Goal: Transaction & Acquisition: Purchase product/service

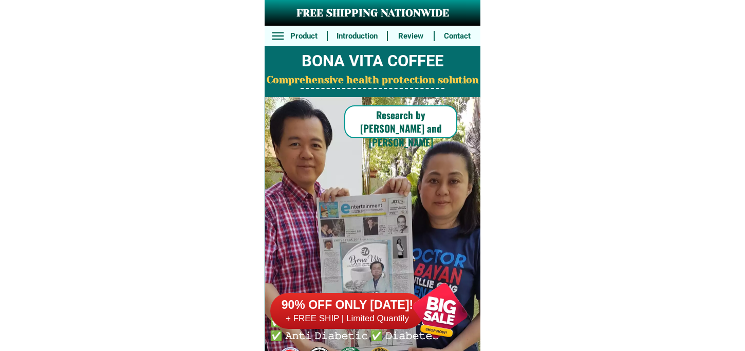
click at [440, 308] on div at bounding box center [440, 310] width 81 height 81
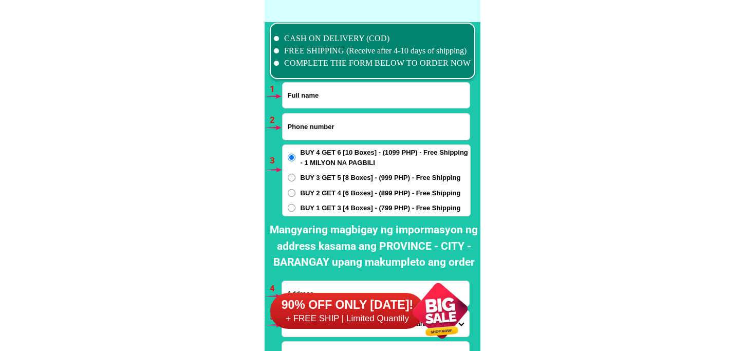
scroll to position [7558, 0]
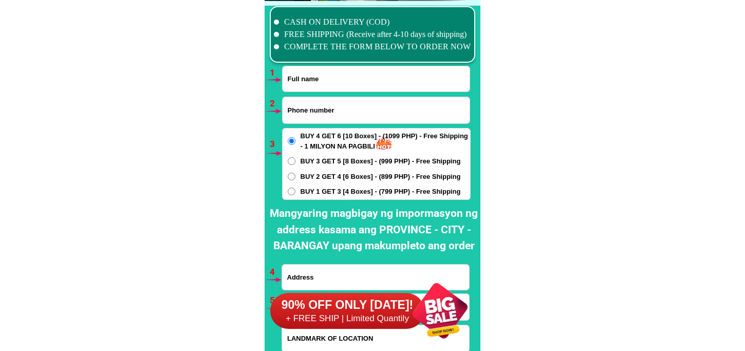
click at [437, 300] on div at bounding box center [440, 310] width 81 height 81
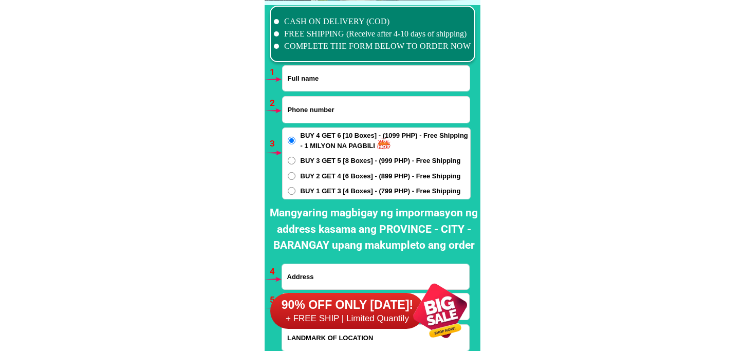
click at [378, 75] on input "Input full_name" at bounding box center [376, 78] width 187 height 25
paste input "[PERSON_NAME]"
type input "[PERSON_NAME]"
click at [290, 110] on input "Input phone_number" at bounding box center [376, 110] width 187 height 26
paste input "09983803632"
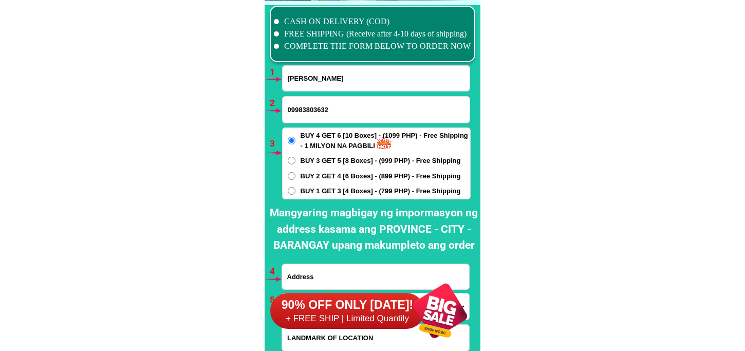
type input "09983803632"
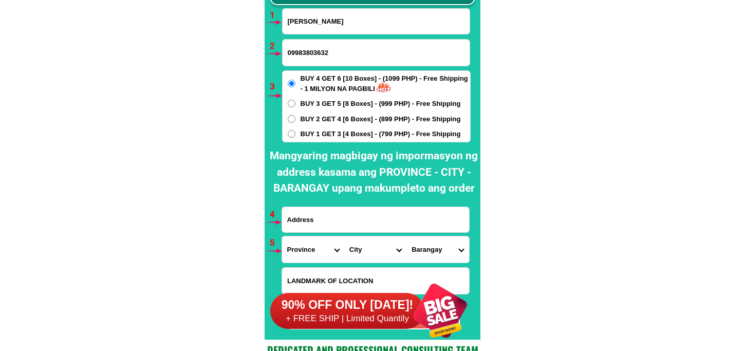
drag, startPoint x: 295, startPoint y: 219, endPoint x: 305, endPoint y: 207, distance: 16.1
click at [295, 219] on input "Input address" at bounding box center [375, 219] width 187 height 25
paste input "Blk 7lot 22 kadiwa compound. Dasmariñas cavite Gilid ng hypermarket"
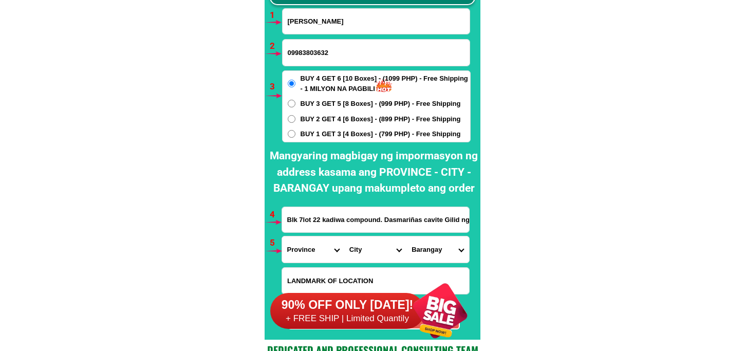
scroll to position [0, 43]
type input "Blk 7lot 22 kadiwa compound. Dasmariñas cavite Gilid ng hypermarket"
drag, startPoint x: 309, startPoint y: 251, endPoint x: 317, endPoint y: 235, distance: 17.2
click at [311, 247] on select "Province [GEOGRAPHIC_DATA] [GEOGRAPHIC_DATA] [GEOGRAPHIC_DATA] [GEOGRAPHIC_DATA…" at bounding box center [313, 249] width 62 height 26
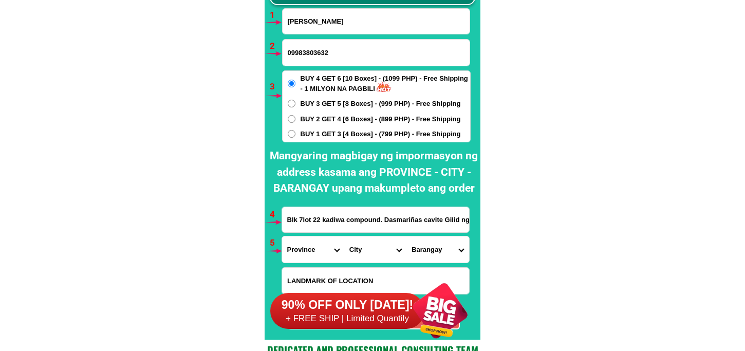
select select "63_826"
click at [282, 236] on select "Province [GEOGRAPHIC_DATA] [GEOGRAPHIC_DATA] [GEOGRAPHIC_DATA] [GEOGRAPHIC_DATA…" at bounding box center [313, 249] width 62 height 26
drag, startPoint x: 366, startPoint y: 253, endPoint x: 372, endPoint y: 238, distance: 15.5
click at [369, 245] on select "City [PERSON_NAME] [PERSON_NAME] [GEOGRAPHIC_DATA]-city [GEOGRAPHIC_DATA]-[GEOG…" at bounding box center [375, 249] width 62 height 26
select select "63_8262364"
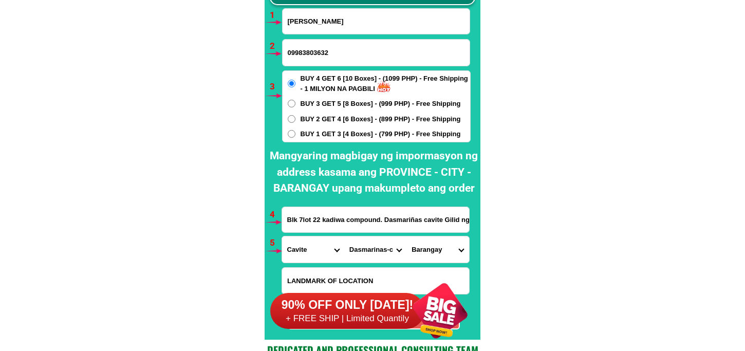
click at [344, 236] on select "City [PERSON_NAME] [PERSON_NAME] [GEOGRAPHIC_DATA]-city [GEOGRAPHIC_DATA]-[GEOG…" at bounding box center [375, 249] width 62 height 26
drag, startPoint x: 427, startPoint y: 247, endPoint x: 429, endPoint y: 237, distance: 10.1
click at [427, 247] on select "Barangay Burol Burol i Burol ii Burol iii [PERSON_NAME] (bago-a-ingud) [PERSON_…" at bounding box center [438, 249] width 62 height 26
click at [435, 242] on select "Barangay Burol Burol i Burol ii Burol iii [PERSON_NAME] (bago-a-ingud) [PERSON_…" at bounding box center [438, 249] width 62 height 26
select select "63_82623645603"
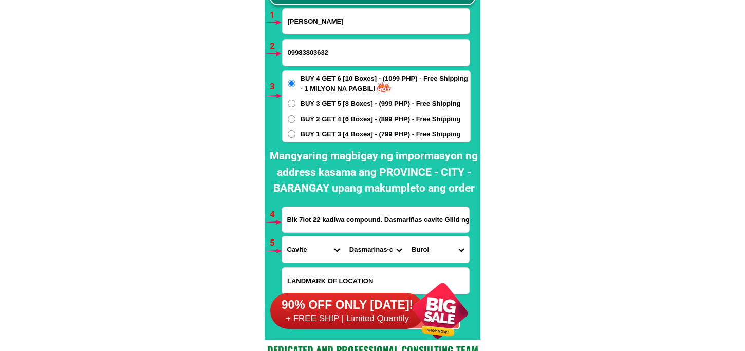
click at [407, 236] on select "Barangay Burol Burol i Burol ii Burol iii [PERSON_NAME] (bago-a-ingud) [PERSON_…" at bounding box center [438, 249] width 62 height 26
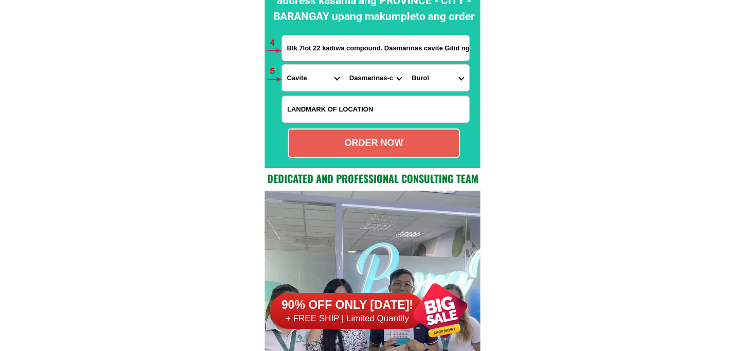
click at [382, 142] on div "ORDER NOW" at bounding box center [374, 143] width 170 height 14
radio input "true"
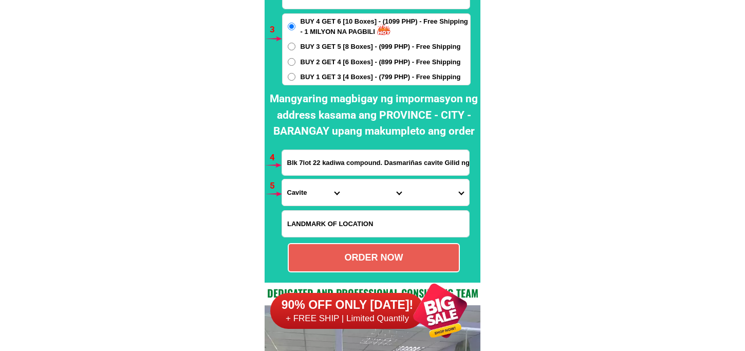
scroll to position [7616, 0]
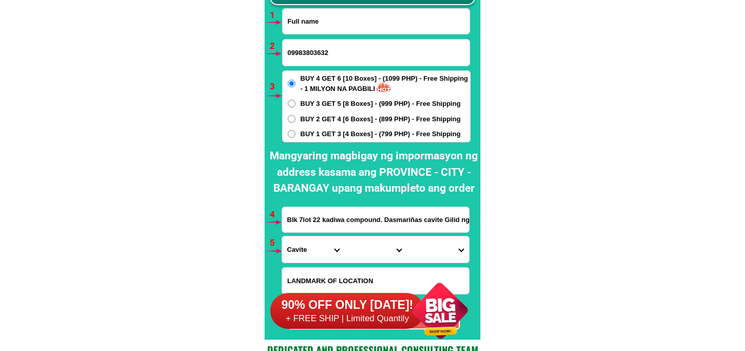
click at [315, 13] on input "Input full_name" at bounding box center [376, 21] width 187 height 25
paste input "[PERSON_NAME]"
type input "[PERSON_NAME]"
click at [322, 48] on input "Input phone_number" at bounding box center [376, 53] width 187 height 26
paste input "09100694559"
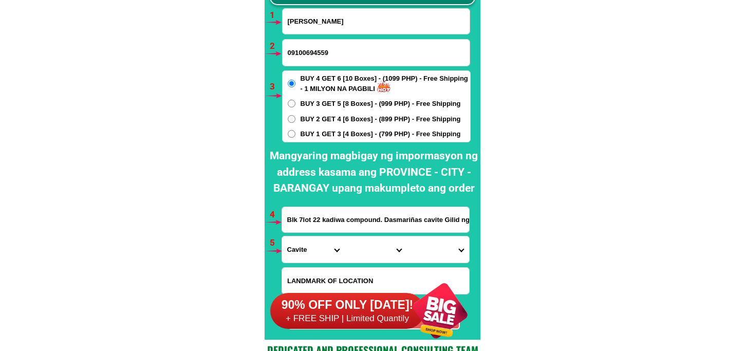
type input "09100694559"
click at [308, 134] on span "BUY 1 GET 3 [4 Boxes] - (799 PHP) - Free Shipping" at bounding box center [381, 134] width 160 height 10
click at [296, 134] on input "BUY 1 GET 3 [4 Boxes] - (799 PHP) - Free Shipping" at bounding box center [292, 134] width 8 height 8
radio input "true"
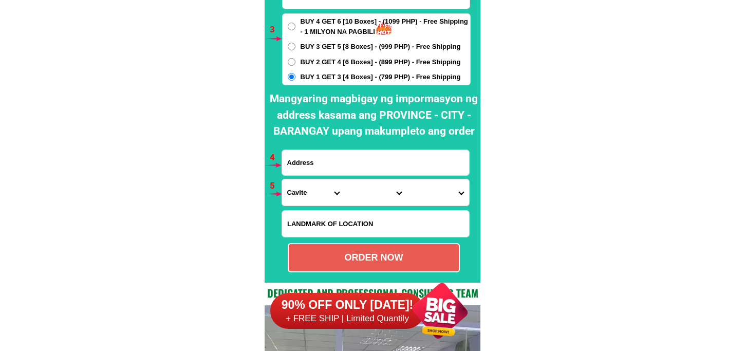
click at [343, 163] on input "Input address" at bounding box center [375, 162] width 187 height 25
paste input "block 35 lot 25 sunflower [GEOGRAPHIC_DATA] [GEOGRAPHIC_DATA] [GEOGRAPHIC_DATA]…"
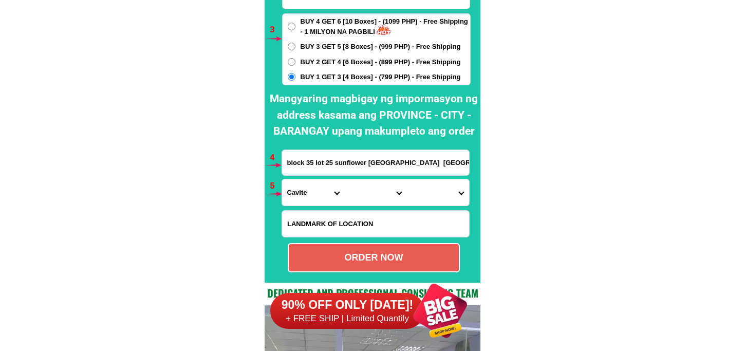
scroll to position [0, 162]
type input "block 35 lot 25 sunflower [GEOGRAPHIC_DATA] [GEOGRAPHIC_DATA] [GEOGRAPHIC_DATA]…"
click at [305, 206] on form "[PERSON_NAME] 09100694559 ORDER NOW block 35 lot 25 sunflower [GEOGRAPHIC_DATA]…" at bounding box center [376, 111] width 189 height 321
click at [311, 180] on select "Province [GEOGRAPHIC_DATA] [GEOGRAPHIC_DATA] [GEOGRAPHIC_DATA] [GEOGRAPHIC_DATA…" at bounding box center [313, 192] width 62 height 26
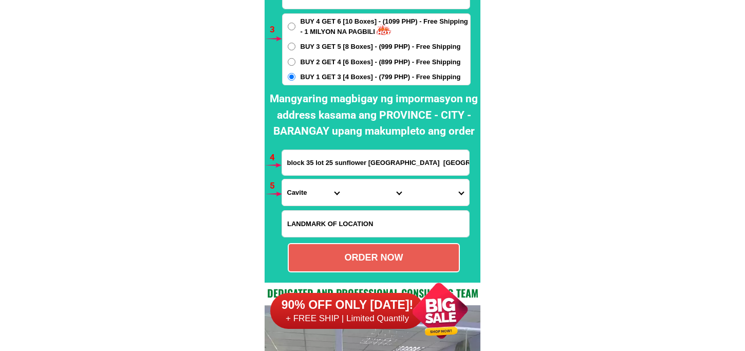
click at [315, 179] on select "Province [GEOGRAPHIC_DATA] [GEOGRAPHIC_DATA] [GEOGRAPHIC_DATA] [GEOGRAPHIC_DATA…" at bounding box center [313, 192] width 62 height 26
click at [306, 186] on select "Province [GEOGRAPHIC_DATA] [GEOGRAPHIC_DATA] [GEOGRAPHIC_DATA] [GEOGRAPHIC_DATA…" at bounding box center [313, 192] width 62 height 26
select select "63_761"
click at [282, 179] on select "Province [GEOGRAPHIC_DATA] [GEOGRAPHIC_DATA] [GEOGRAPHIC_DATA] [GEOGRAPHIC_DATA…" at bounding box center [313, 192] width 62 height 26
drag, startPoint x: 363, startPoint y: 199, endPoint x: 363, endPoint y: 181, distance: 17.5
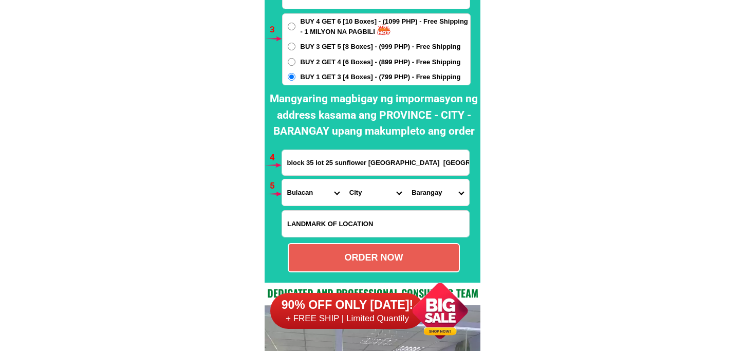
click at [363, 199] on select "City Angat Balagtas [GEOGRAPHIC_DATA] [GEOGRAPHIC_DATA] [GEOGRAPHIC_DATA] [GEOG…" at bounding box center [375, 192] width 62 height 26
select select "63_7612018"
click at [382, 180] on select "City Angat Balagtas [GEOGRAPHIC_DATA] [GEOGRAPHIC_DATA] [GEOGRAPHIC_DATA] [GEOG…" at bounding box center [375, 192] width 62 height 26
click at [378, 186] on select "City Angat Balagtas [GEOGRAPHIC_DATA] [GEOGRAPHIC_DATA] [GEOGRAPHIC_DATA] [GEOG…" at bounding box center [375, 192] width 62 height 26
click at [344, 179] on select "City Angat Balagtas [GEOGRAPHIC_DATA] [GEOGRAPHIC_DATA] [GEOGRAPHIC_DATA] [GEOG…" at bounding box center [375, 192] width 62 height 26
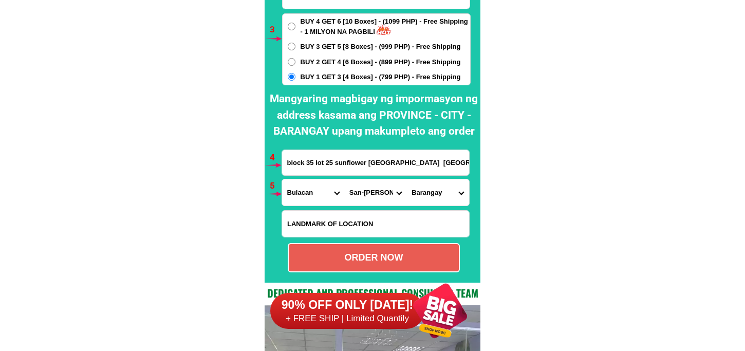
drag, startPoint x: 437, startPoint y: 192, endPoint x: 438, endPoint y: 183, distance: 9.3
click at [437, 192] on select "Barangay Assumption Bagong buhay Bagong buhay ii Bagong buhay iii [GEOGRAPHIC_D…" at bounding box center [438, 192] width 62 height 26
select select "63_76120182717"
click at [407, 179] on select "Barangay Assumption Bagong buhay Bagong buhay ii Bagong buhay iii [GEOGRAPHIC_D…" at bounding box center [438, 192] width 62 height 26
click at [413, 265] on div "ORDER NOW" at bounding box center [374, 257] width 172 height 29
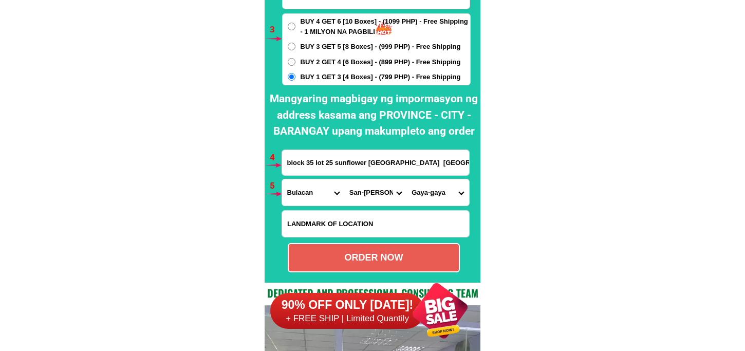
type input "block 35 lot 25 sunflower [GEOGRAPHIC_DATA] [GEOGRAPHIC_DATA] [GEOGRAPHIC_DATA]…"
radio input "true"
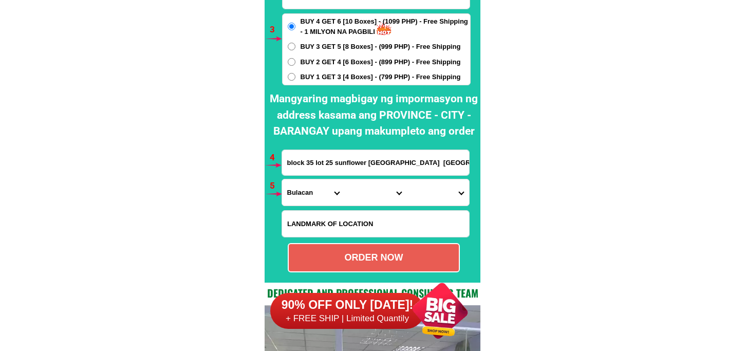
scroll to position [7559, 0]
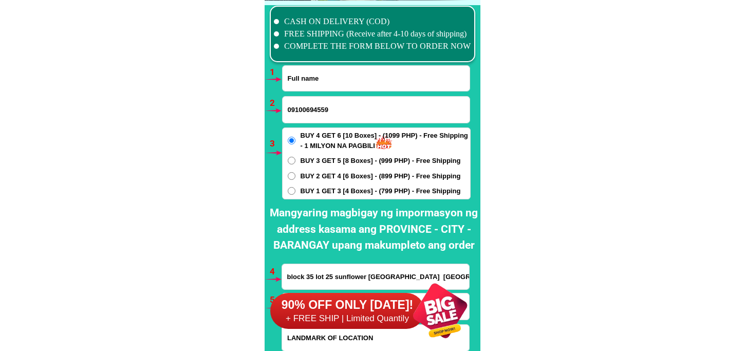
click at [315, 80] on input "Input full_name" at bounding box center [376, 78] width 187 height 25
paste input "[PERSON_NAME]"
type input "[PERSON_NAME]"
click at [319, 110] on input "09100694559" at bounding box center [376, 110] width 187 height 26
paste input "0985 496 5441"
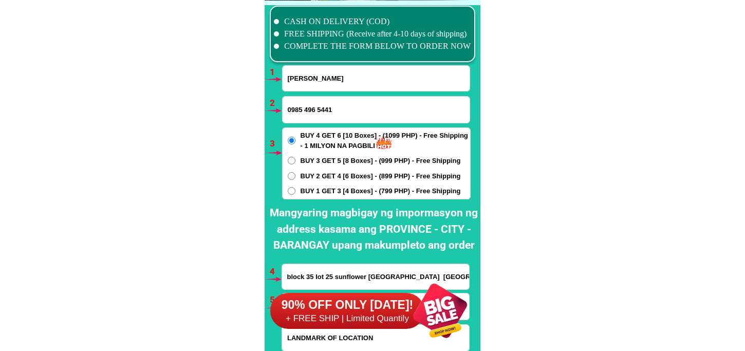
click at [304, 110] on input "0985 496 5441" at bounding box center [376, 110] width 187 height 26
click at [317, 110] on input "0985496 5441" at bounding box center [376, 110] width 187 height 26
type input "09854965441"
click at [314, 195] on span "BUY 1 GET 3 [4 Boxes] - (799 PHP) - Free Shipping" at bounding box center [381, 191] width 160 height 10
click at [296, 195] on input "BUY 1 GET 3 [4 Boxes] - (799 PHP) - Free Shipping" at bounding box center [292, 191] width 8 height 8
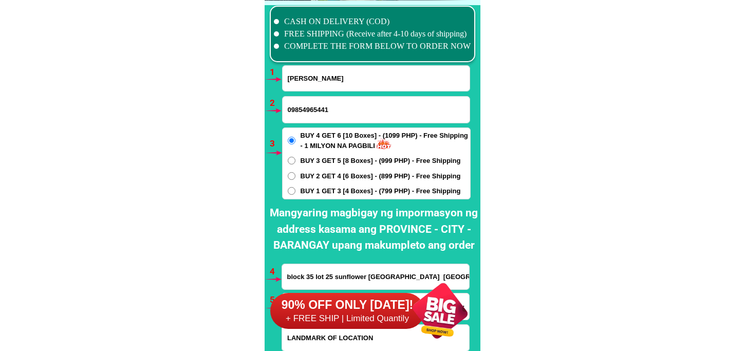
radio input "true"
click at [302, 158] on span "BUY 3 GET 5 [8 Boxes] - (999 PHP) - Free Shipping" at bounding box center [381, 161] width 160 height 10
click at [296, 158] on input "BUY 3 GET 5 [8 Boxes] - (999 PHP) - Free Shipping" at bounding box center [292, 161] width 8 height 8
radio input "true"
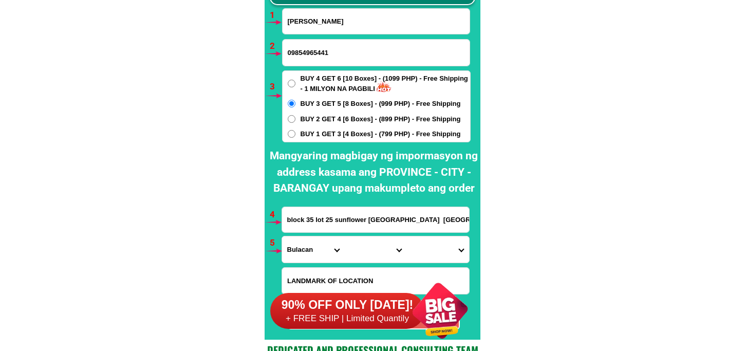
click at [318, 218] on input "block 35 lot 25 sunflower [GEOGRAPHIC_DATA] [GEOGRAPHIC_DATA] [GEOGRAPHIC_DATA]…" at bounding box center [375, 219] width 187 height 25
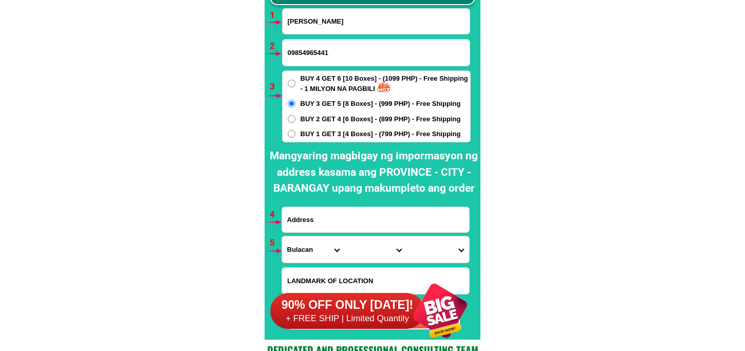
paste input "[STREET_ADDRESS][PERSON_NAME]"
type input "[STREET_ADDRESS][PERSON_NAME]"
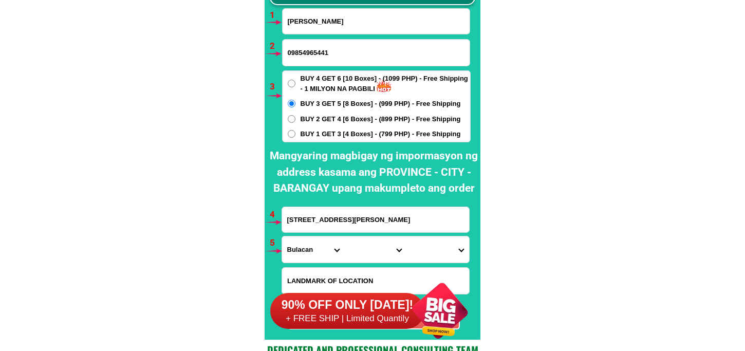
click at [300, 253] on select "Province [GEOGRAPHIC_DATA] [GEOGRAPHIC_DATA] [GEOGRAPHIC_DATA] [GEOGRAPHIC_DATA…" at bounding box center [313, 249] width 62 height 26
select select "63_219"
click at [282, 236] on select "Province [GEOGRAPHIC_DATA] [GEOGRAPHIC_DATA] [GEOGRAPHIC_DATA] [GEOGRAPHIC_DATA…" at bounding box center [313, 249] width 62 height 26
drag, startPoint x: 373, startPoint y: 245, endPoint x: 372, endPoint y: 238, distance: 6.2
click at [373, 245] on select "City [GEOGRAPHIC_DATA] [GEOGRAPHIC_DATA] [GEOGRAPHIC_DATA] [GEOGRAPHIC_DATA]-ci…" at bounding box center [375, 249] width 62 height 26
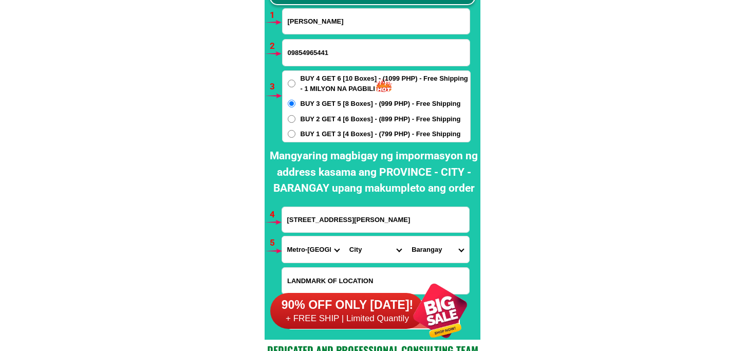
select select "63_2197749"
click at [344, 236] on select "City [GEOGRAPHIC_DATA] [GEOGRAPHIC_DATA] [GEOGRAPHIC_DATA] [GEOGRAPHIC_DATA]-ci…" at bounding box center [375, 249] width 62 height 26
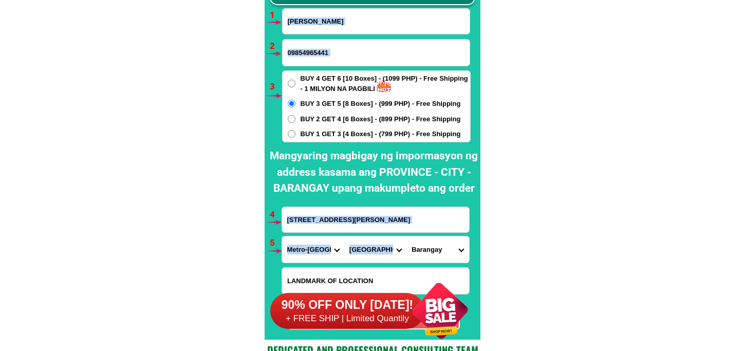
drag, startPoint x: 438, startPoint y: 233, endPoint x: 434, endPoint y: 240, distance: 7.4
click at [438, 239] on form "[PERSON_NAME] 09854965441 ORDER NOW 61 [PERSON_NAME] 2 [GEOGRAPHIC_DATA] [GEOGR…" at bounding box center [376, 168] width 189 height 321
click at [430, 254] on select "Barangay Acacia Baritan Bayan-bayanan Catmon [PERSON_NAME] Dampalit [PERSON_NAM…" at bounding box center [438, 249] width 62 height 26
select select "63_21977493340"
click at [407, 236] on select "Barangay Acacia Baritan Bayan-bayanan Catmon [PERSON_NAME] Dampalit [PERSON_NAM…" at bounding box center [438, 249] width 62 height 26
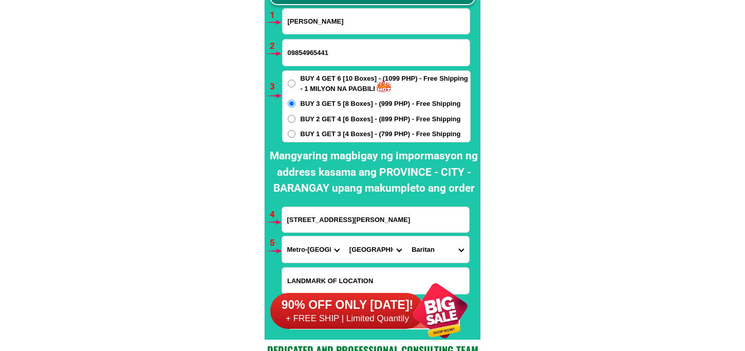
drag, startPoint x: 574, startPoint y: 173, endPoint x: 537, endPoint y: 165, distance: 37.9
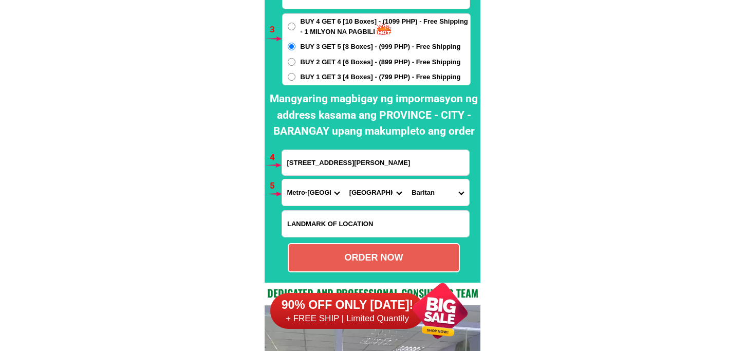
scroll to position [7730, 0]
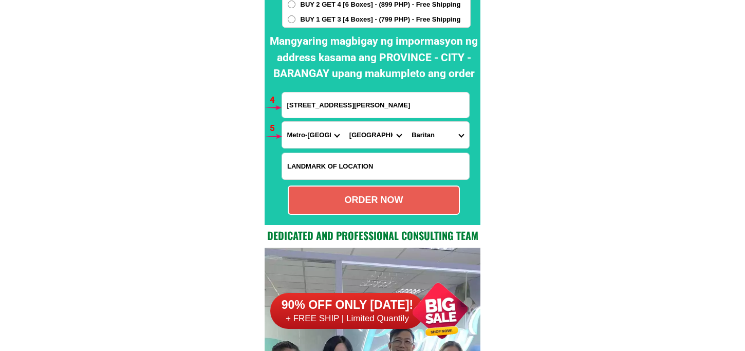
click at [391, 202] on div "ORDER NOW" at bounding box center [374, 200] width 170 height 14
radio input "true"
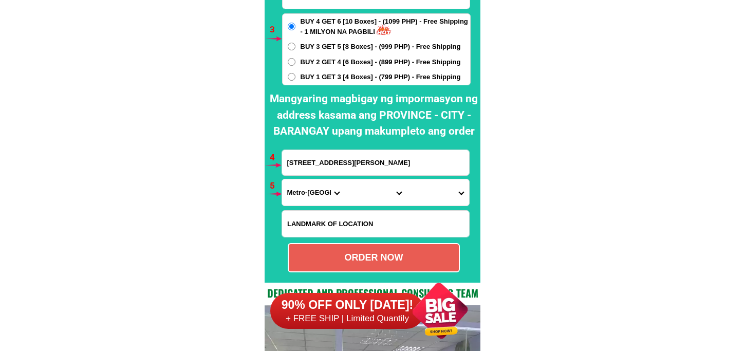
scroll to position [7559, 0]
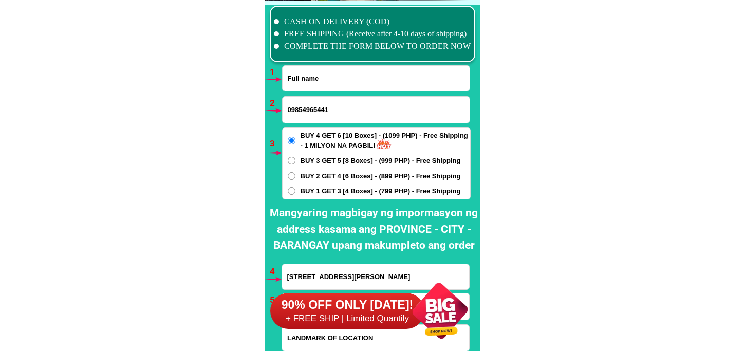
drag, startPoint x: 351, startPoint y: 73, endPoint x: 356, endPoint y: 73, distance: 5.7
click at [351, 73] on input "Input full_name" at bounding box center [376, 78] width 187 height 25
paste input "[PERSON_NAME]"
type input "[PERSON_NAME]"
click at [305, 104] on input "Input phone_number" at bounding box center [376, 110] width 187 height 26
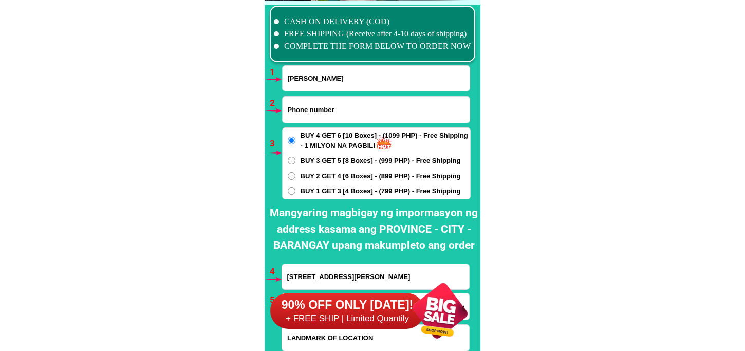
paste input "O9519566814"
drag, startPoint x: 290, startPoint y: 106, endPoint x: 280, endPoint y: 111, distance: 10.8
click at [280, 111] on div "CASH ON DELIVERY (COD) FREE SHIPPING (Receive after 4-10 days of shipping) COMP…" at bounding box center [373, 199] width 216 height 396
drag, startPoint x: 293, startPoint y: 110, endPoint x: 254, endPoint y: 114, distance: 39.8
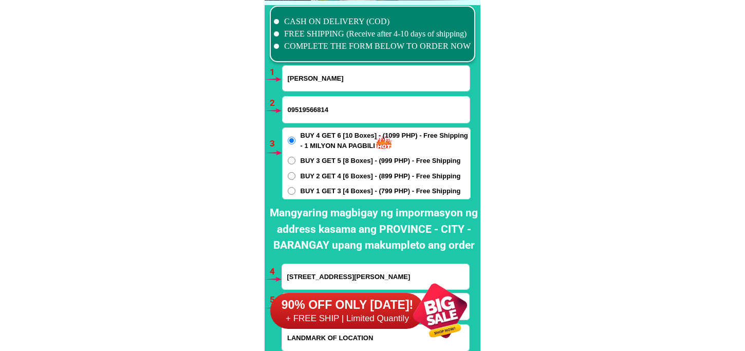
type input "09519566814"
click at [332, 187] on span "BUY 1 GET 3 [4 Boxes] - (799 PHP) - Free Shipping" at bounding box center [381, 191] width 160 height 10
click at [296, 187] on input "BUY 1 GET 3 [4 Boxes] - (799 PHP) - Free Shipping" at bounding box center [292, 191] width 8 height 8
radio input "true"
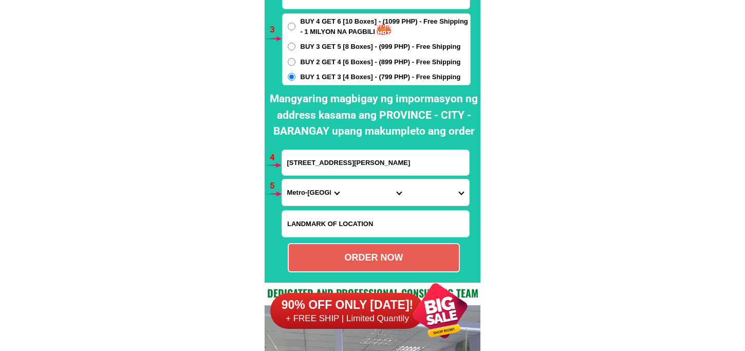
click at [307, 146] on form "[PERSON_NAME] 09519566814 ORDER NOW 61 [PERSON_NAME] 2 [GEOGRAPHIC_DATA] [GEOGR…" at bounding box center [376, 111] width 189 height 321
click at [309, 156] on input "[STREET_ADDRESS][PERSON_NAME]" at bounding box center [375, 162] width 187 height 25
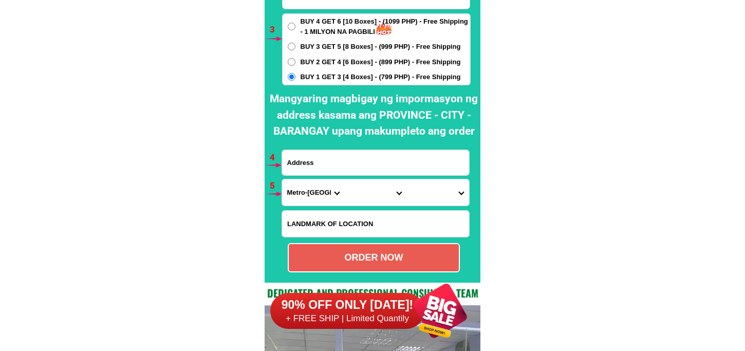
paste input "Zone 5 Maliwalo Tarlac City harap kuya tol [PERSON_NAME]"
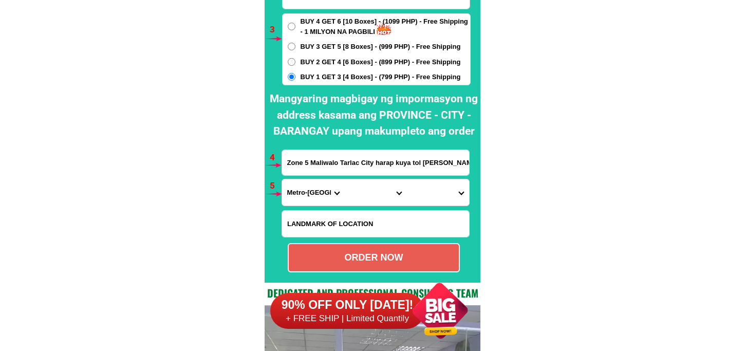
scroll to position [0, 1]
type input "Zone 5 Maliwalo Tarlac City harap kuya tol [PERSON_NAME]"
drag, startPoint x: 307, startPoint y: 185, endPoint x: 307, endPoint y: 179, distance: 6.2
click at [307, 184] on select "Province [GEOGRAPHIC_DATA] [GEOGRAPHIC_DATA] [GEOGRAPHIC_DATA] [GEOGRAPHIC_DATA…" at bounding box center [313, 192] width 62 height 26
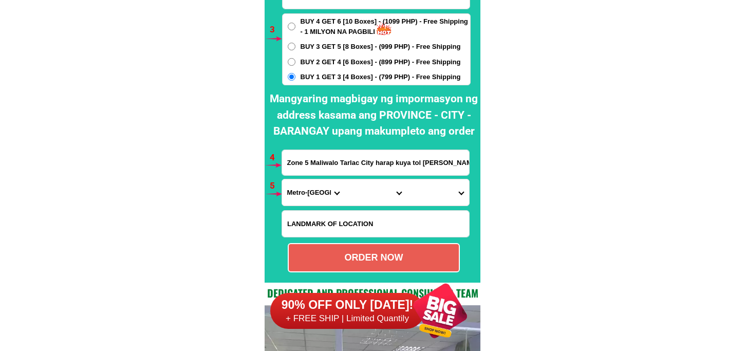
select select "63_225"
click at [282, 179] on select "Province [GEOGRAPHIC_DATA] [GEOGRAPHIC_DATA] [GEOGRAPHIC_DATA] [GEOGRAPHIC_DATA…" at bounding box center [313, 192] width 62 height 26
click at [356, 190] on select "City Anao Bamban Camiling Capas Gerona Mayantoc [PERSON_NAME] Paniqui [PERSON_N…" at bounding box center [375, 192] width 62 height 26
select select "63_2256220"
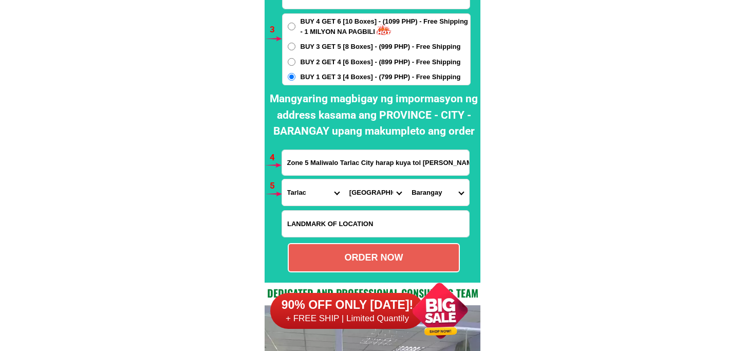
click at [344, 179] on select "City Anao Bamban Camiling Capas Gerona Mayantoc [PERSON_NAME] Paniqui [PERSON_N…" at bounding box center [375, 192] width 62 height 26
drag, startPoint x: 434, startPoint y: 197, endPoint x: 436, endPoint y: 178, distance: 19.1
click at [433, 194] on select "Barangay Aguso [GEOGRAPHIC_DATA][PERSON_NAME] Amucao [GEOGRAPHIC_DATA] [GEOGRAP…" at bounding box center [438, 192] width 62 height 26
select select "63_22562208569"
click at [407, 179] on select "Barangay Aguso [GEOGRAPHIC_DATA][PERSON_NAME] Amucao [GEOGRAPHIC_DATA] [GEOGRAP…" at bounding box center [438, 192] width 62 height 26
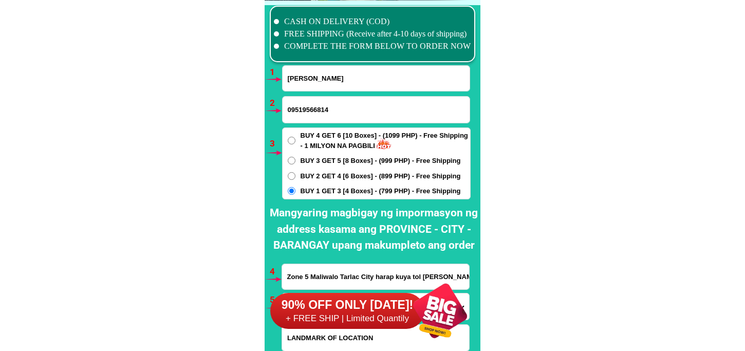
scroll to position [7730, 0]
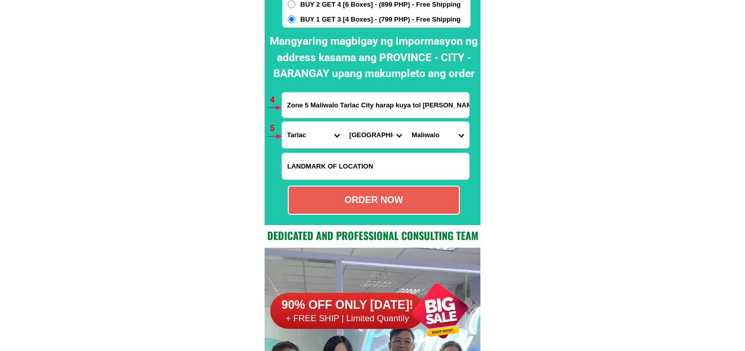
click at [394, 207] on div "ORDER NOW" at bounding box center [374, 200] width 170 height 14
type input "09519566814"
type input "Zone 5 Maliwalo Tarlac City harap kuya tol [PERSON_NAME]"
radio input "true"
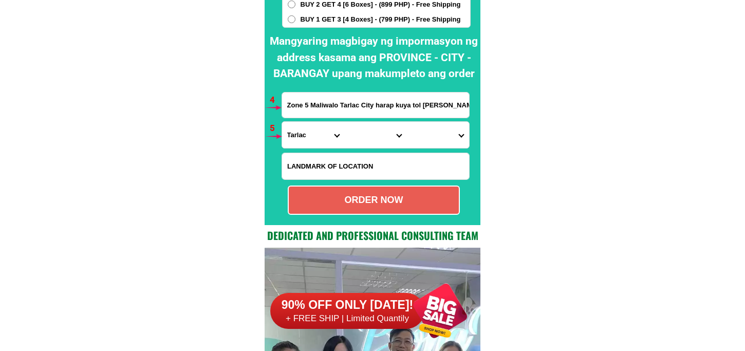
scroll to position [7616, 0]
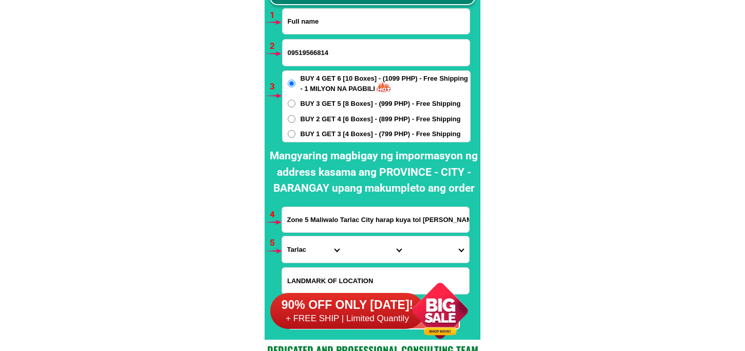
click at [331, 12] on input "Input full_name" at bounding box center [376, 21] width 187 height 25
paste input "Nema depoldo"
type input "Nema depoldo"
click at [335, 56] on input "Input phone_number" at bounding box center [376, 53] width 187 height 26
paste input "09484121263"
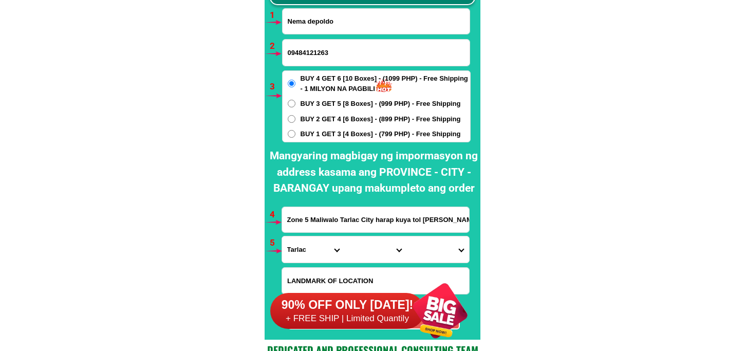
type input "09484121263"
click at [328, 135] on span "BUY 1 GET 3 [4 Boxes] - (799 PHP) - Free Shipping" at bounding box center [381, 134] width 160 height 10
click at [296, 135] on input "BUY 1 GET 3 [4 Boxes] - (799 PHP) - Free Shipping" at bounding box center [292, 134] width 8 height 8
radio input "true"
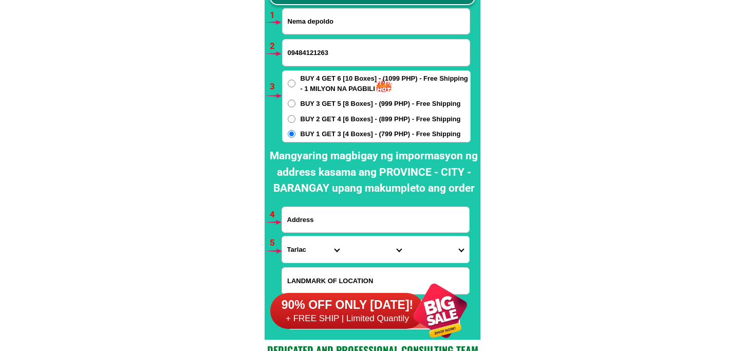
click at [313, 218] on input "Input address" at bounding box center [375, 219] width 187 height 25
paste input "Prk o4 [PERSON_NAME] ddnorte mlapit sa brgy hall"
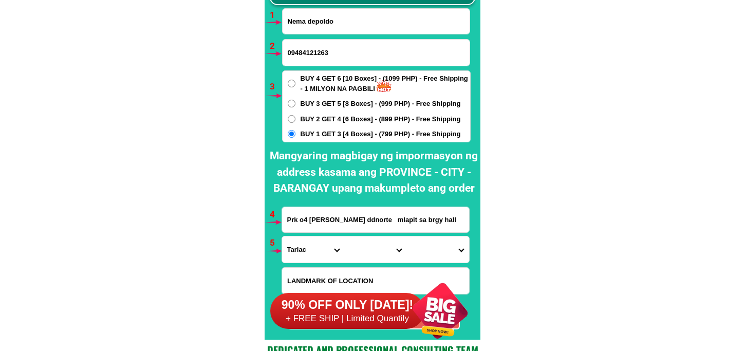
type input "Prk o4 [PERSON_NAME] ddnorte mlapit sa brgy hall"
click at [296, 244] on select "Province [GEOGRAPHIC_DATA] [GEOGRAPHIC_DATA] [GEOGRAPHIC_DATA] [GEOGRAPHIC_DATA…" at bounding box center [313, 249] width 62 height 26
select select "63_773"
click at [282, 236] on select "Province [GEOGRAPHIC_DATA] [GEOGRAPHIC_DATA] [GEOGRAPHIC_DATA] [GEOGRAPHIC_DATA…" at bounding box center [313, 249] width 62 height 26
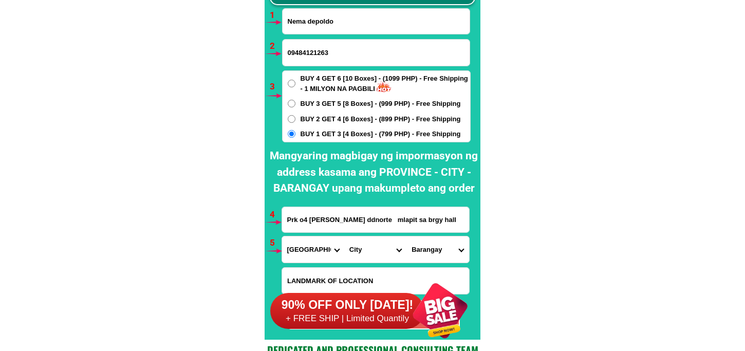
drag, startPoint x: 357, startPoint y: 252, endPoint x: 367, endPoint y: 236, distance: 18.7
click at [357, 252] on select "City [PERSON_NAME]-e.-[GEOGRAPHIC_DATA]-[PERSON_NAME] [GEOGRAPHIC_DATA]-[GEOGRA…" at bounding box center [375, 249] width 62 height 26
click at [344, 236] on select "City [PERSON_NAME]-e.-[GEOGRAPHIC_DATA]-[PERSON_NAME] [GEOGRAPHIC_DATA]-[GEOGRA…" at bounding box center [375, 249] width 62 height 26
click at [376, 244] on select "City [PERSON_NAME]-e.-[GEOGRAPHIC_DATA]-[PERSON_NAME] [GEOGRAPHIC_DATA]-[GEOGRA…" at bounding box center [375, 249] width 62 height 26
select select "63_77367"
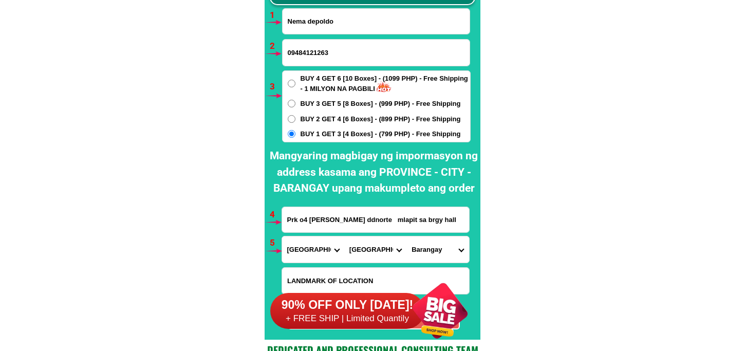
click at [344, 236] on select "City [PERSON_NAME]-e.-[GEOGRAPHIC_DATA]-[PERSON_NAME] [GEOGRAPHIC_DATA]-[GEOGRA…" at bounding box center [375, 249] width 62 height 26
click at [412, 259] on select "Barangay Alejal Anibongan [PERSON_NAME] (cuatro-cuatro) Cebulano [PERSON_NAME] …" at bounding box center [438, 249] width 62 height 26
select select "63_773675778"
click at [407, 236] on select "Barangay Alejal Anibongan [PERSON_NAME] (cuatro-cuatro) Cebulano [PERSON_NAME] …" at bounding box center [438, 249] width 62 height 26
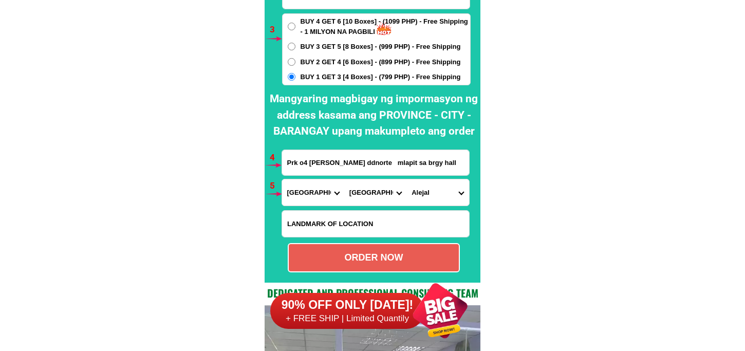
click at [353, 269] on div "ORDER NOW" at bounding box center [374, 257] width 172 height 29
type input "Prk o4 [PERSON_NAME] ddnorte mlapit sa brgy hall"
radio input "true"
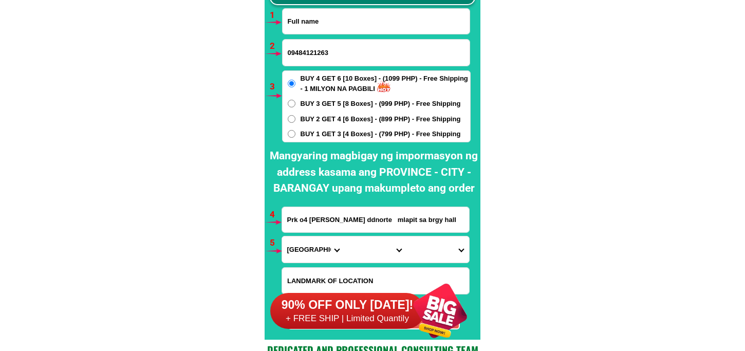
click at [305, 27] on input "Input full_name" at bounding box center [376, 21] width 187 height 25
paste input "[PERSON_NAME] Cipat"
type input "[PERSON_NAME] Cipat"
drag, startPoint x: 314, startPoint y: 58, endPoint x: 315, endPoint y: 65, distance: 7.3
click at [314, 58] on input "09484121263" at bounding box center [376, 53] width 187 height 26
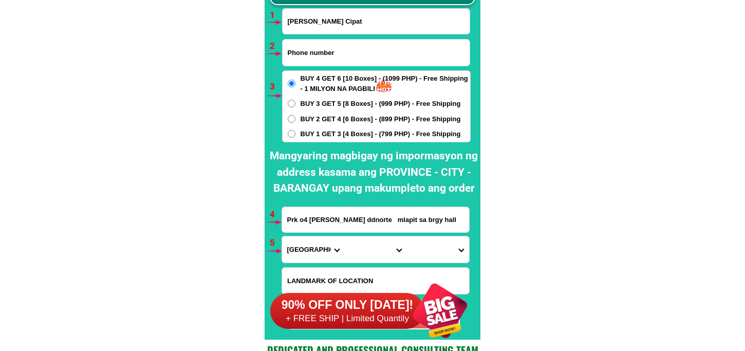
paste input "09128219071"
type input "09128219071"
click at [326, 133] on span "BUY 1 GET 3 [4 Boxes] - (799 PHP) - Free Shipping" at bounding box center [381, 134] width 160 height 10
click at [296, 133] on input "BUY 1 GET 3 [4 Boxes] - (799 PHP) - Free Shipping" at bounding box center [292, 134] width 8 height 8
radio input "true"
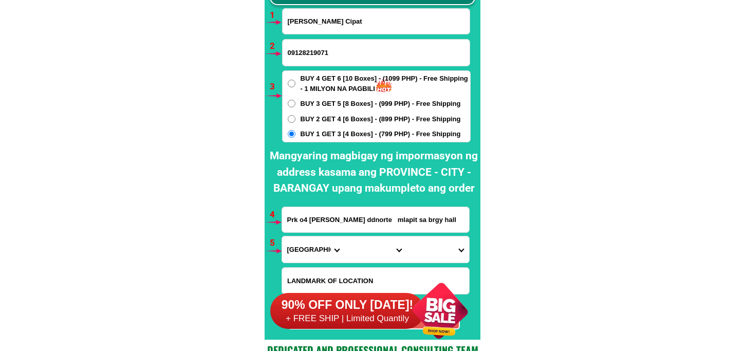
click at [322, 84] on span "BUY 4 GET 6 [10 Boxes] - (1099 PHP) - Free Shipping - 1 MILYON NA PAGBILI" at bounding box center [386, 83] width 170 height 20
click at [296, 84] on input "BUY 4 GET 6 [10 Boxes] - (1099 PHP) - Free Shipping - 1 MILYON NA PAGBILI" at bounding box center [292, 84] width 8 height 8
radio input "true"
click at [340, 214] on input "Prk o4 [PERSON_NAME] ddnorte mlapit sa brgy hall" at bounding box center [375, 219] width 187 height 25
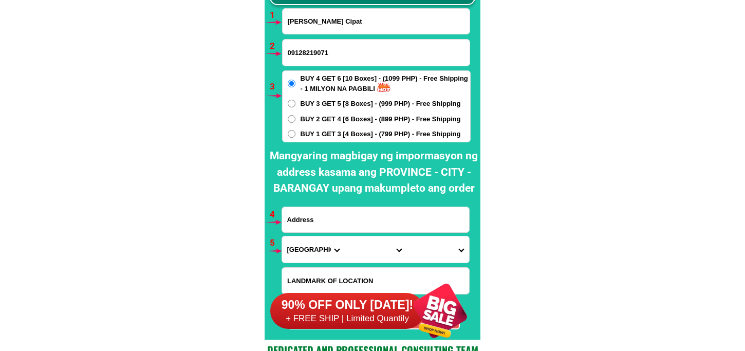
paste input "#[GEOGRAPHIC_DATA], [GEOGRAPHIC_DATA]. [GEOGRAPHIC_DATA] 1809"
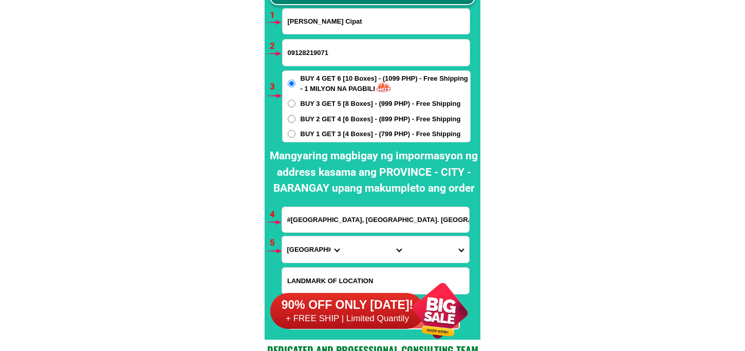
scroll to position [0, 22]
type input "#[GEOGRAPHIC_DATA], [GEOGRAPHIC_DATA]. [GEOGRAPHIC_DATA] 1809"
click at [300, 260] on select "Province [GEOGRAPHIC_DATA] [GEOGRAPHIC_DATA] [GEOGRAPHIC_DATA] [GEOGRAPHIC_DATA…" at bounding box center [313, 249] width 62 height 26
select select "63_219"
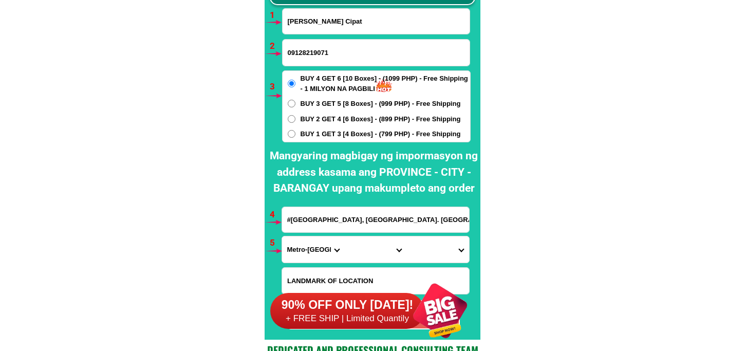
click at [282, 236] on select "Province [GEOGRAPHIC_DATA] [GEOGRAPHIC_DATA] [GEOGRAPHIC_DATA] [GEOGRAPHIC_DATA…" at bounding box center [313, 249] width 62 height 26
drag, startPoint x: 361, startPoint y: 253, endPoint x: 362, endPoint y: 240, distance: 13.4
click at [361, 251] on select "City [GEOGRAPHIC_DATA] [GEOGRAPHIC_DATA] [GEOGRAPHIC_DATA] [GEOGRAPHIC_DATA]-ci…" at bounding box center [375, 249] width 62 height 26
select select "63_2198465"
click at [344, 236] on select "City [GEOGRAPHIC_DATA] [GEOGRAPHIC_DATA] [GEOGRAPHIC_DATA] [GEOGRAPHIC_DATA]-ci…" at bounding box center [375, 249] width 62 height 26
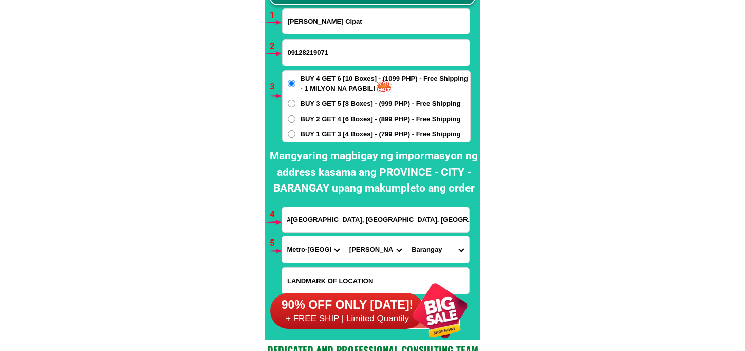
drag, startPoint x: 429, startPoint y: 247, endPoint x: 433, endPoint y: 238, distance: 9.2
click at [429, 245] on select "[GEOGRAPHIC_DATA][PERSON_NAME] dos [PERSON_NAME] [GEOGRAPHIC_DATA] [DEMOGRAPHIC…" at bounding box center [438, 249] width 62 height 26
select select "63_21984654135"
click at [407, 236] on select "[GEOGRAPHIC_DATA][PERSON_NAME] dos [PERSON_NAME] [GEOGRAPHIC_DATA] [DEMOGRAPHIC…" at bounding box center [438, 249] width 62 height 26
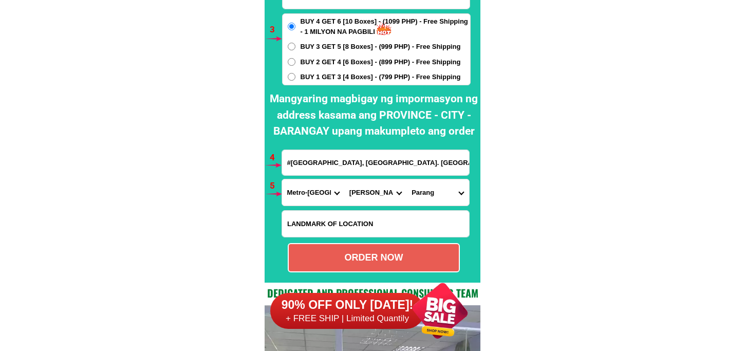
click at [389, 255] on div "ORDER NOW" at bounding box center [374, 258] width 170 height 14
radio input "true"
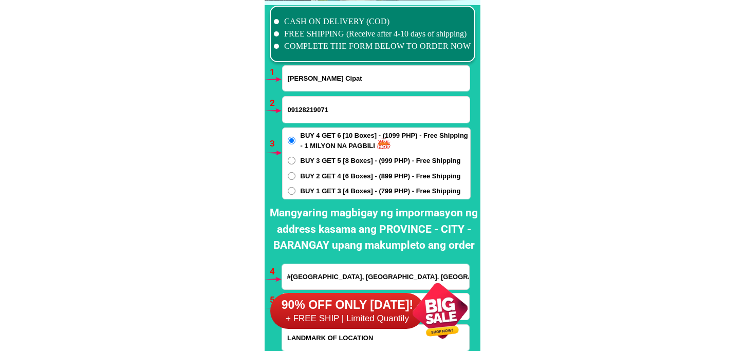
scroll to position [7616, 0]
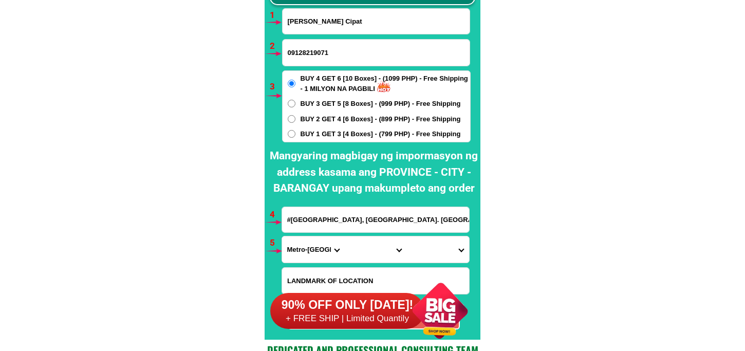
click at [354, 223] on input "#[GEOGRAPHIC_DATA], [GEOGRAPHIC_DATA]. [GEOGRAPHIC_DATA] 1809" at bounding box center [375, 219] width 187 height 25
drag, startPoint x: 486, startPoint y: 112, endPoint x: 394, endPoint y: 54, distance: 108.5
click at [347, 32] on div "[PERSON_NAME] Cipat" at bounding box center [376, 21] width 188 height 26
click at [358, 26] on input "[PERSON_NAME] Cipat" at bounding box center [376, 21] width 187 height 25
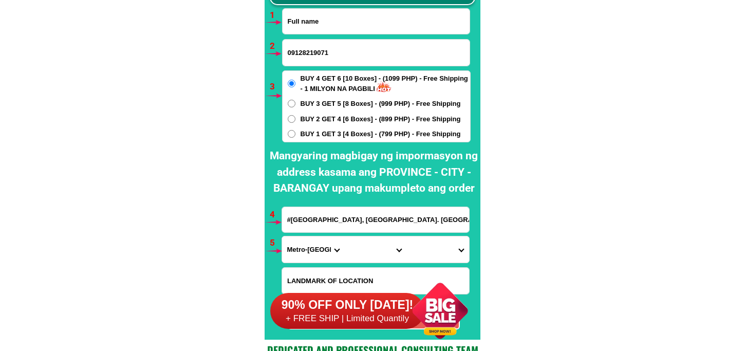
click at [327, 27] on input "Input full_name" at bounding box center [376, 21] width 187 height 25
paste input "[PERSON_NAME] Elisterio"
type input "[PERSON_NAME] Elisterio"
click at [329, 57] on input "09128219071" at bounding box center [376, 53] width 187 height 26
paste input "09937086473"
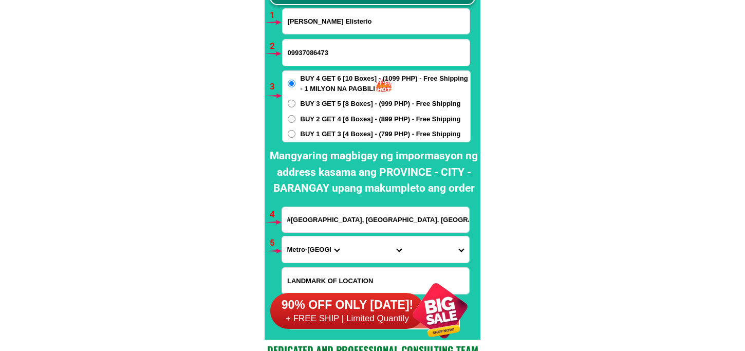
type input "09937086473"
click at [308, 129] on span "BUY 1 GET 3 [4 Boxes] - (799 PHP) - Free Shipping" at bounding box center [381, 134] width 160 height 10
click at [296, 130] on input "BUY 1 GET 3 [4 Boxes] - (799 PHP) - Free Shipping" at bounding box center [292, 134] width 8 height 8
radio input "true"
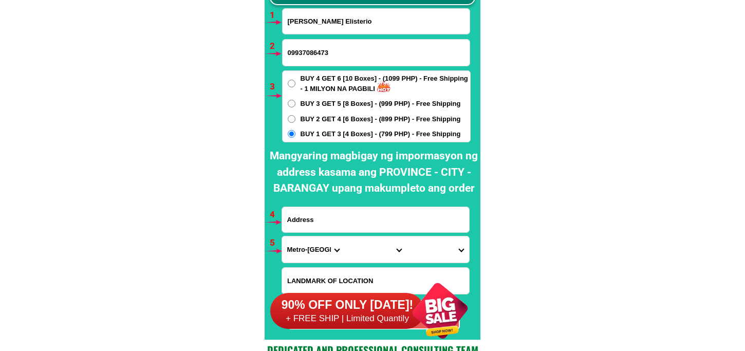
click at [310, 222] on input "Input address" at bounding box center [375, 219] width 187 height 25
paste input "[STREET_ADDRESS][PERSON_NAME]"
type input "[STREET_ADDRESS][PERSON_NAME]"
click at [313, 248] on select "Province [GEOGRAPHIC_DATA] [GEOGRAPHIC_DATA] [GEOGRAPHIC_DATA] [GEOGRAPHIC_DATA…" at bounding box center [313, 249] width 62 height 26
select select "63_219"
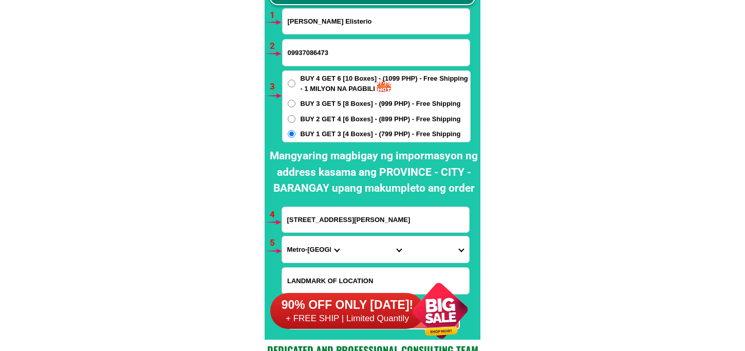
click at [282, 236] on select "Province [GEOGRAPHIC_DATA] [GEOGRAPHIC_DATA] [GEOGRAPHIC_DATA] [GEOGRAPHIC_DATA…" at bounding box center [313, 249] width 62 height 26
drag, startPoint x: 363, startPoint y: 249, endPoint x: 363, endPoint y: 235, distance: 13.4
click at [363, 249] on select "City [GEOGRAPHIC_DATA] [GEOGRAPHIC_DATA] [GEOGRAPHIC_DATA] [GEOGRAPHIC_DATA]-ci…" at bounding box center [375, 249] width 62 height 26
click at [358, 243] on select "City [GEOGRAPHIC_DATA] [GEOGRAPHIC_DATA] [GEOGRAPHIC_DATA] [GEOGRAPHIC_DATA]-ci…" at bounding box center [375, 249] width 62 height 26
click at [344, 236] on select "City [GEOGRAPHIC_DATA] [GEOGRAPHIC_DATA] [GEOGRAPHIC_DATA] [GEOGRAPHIC_DATA]-ci…" at bounding box center [375, 249] width 62 height 26
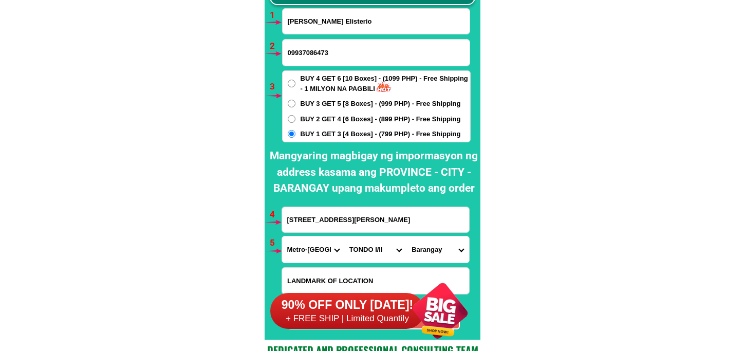
drag, startPoint x: 419, startPoint y: 252, endPoint x: 420, endPoint y: 244, distance: 7.8
click at [419, 252] on select "[GEOGRAPHIC_DATA]" at bounding box center [438, 249] width 62 height 26
click at [360, 249] on select "City [GEOGRAPHIC_DATA] [GEOGRAPHIC_DATA] [GEOGRAPHIC_DATA] [GEOGRAPHIC_DATA]-ci…" at bounding box center [375, 249] width 62 height 26
select select "63_2195470"
click at [344, 236] on select "City [GEOGRAPHIC_DATA] [GEOGRAPHIC_DATA] [GEOGRAPHIC_DATA] [GEOGRAPHIC_DATA]-ci…" at bounding box center [375, 249] width 62 height 26
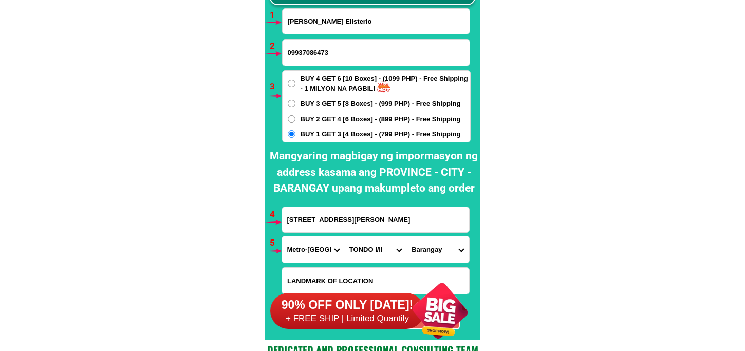
drag, startPoint x: 414, startPoint y: 245, endPoint x: 418, endPoint y: 238, distance: 7.7
click at [414, 245] on select "[GEOGRAPHIC_DATA]" at bounding box center [438, 249] width 62 height 26
select select "63_21954702712"
click at [407, 236] on select "[GEOGRAPHIC_DATA]" at bounding box center [438, 249] width 62 height 26
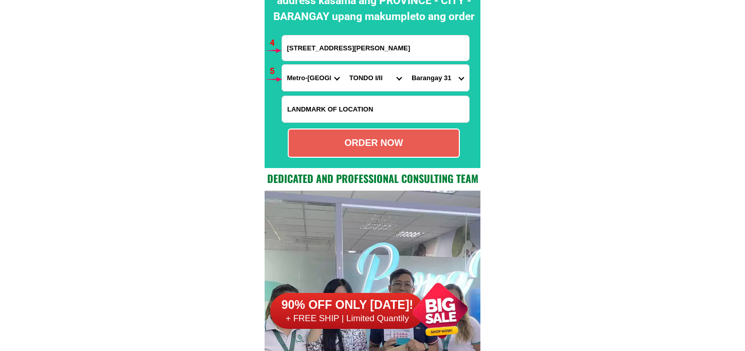
click at [382, 147] on div "ORDER NOW" at bounding box center [374, 143] width 170 height 14
radio input "true"
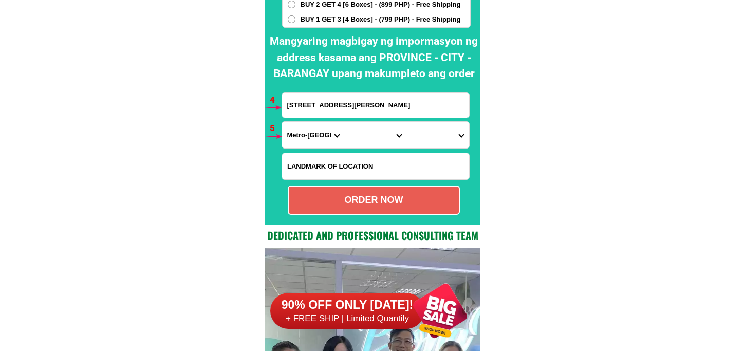
scroll to position [7616, 0]
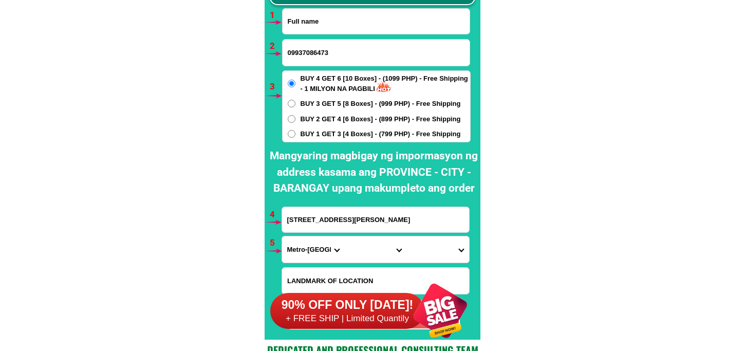
click at [346, 30] on input "Input full_name" at bounding box center [376, 21] width 187 height 25
paste input "[PERSON_NAME]"
type input "[PERSON_NAME]"
click at [352, 48] on input "09937086473" at bounding box center [376, 53] width 187 height 26
paste input "09162037665"
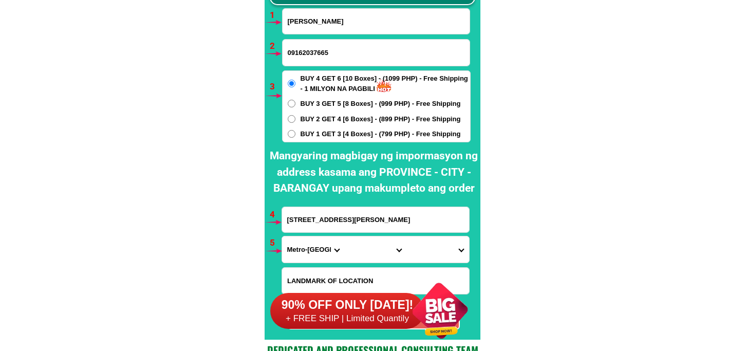
type input "09162037665"
click at [327, 222] on input "Input address" at bounding box center [375, 219] width 187 height 25
paste input "Blk16 Lot 18 phase 2 [GEOGRAPHIC_DATA][PERSON_NAME]"
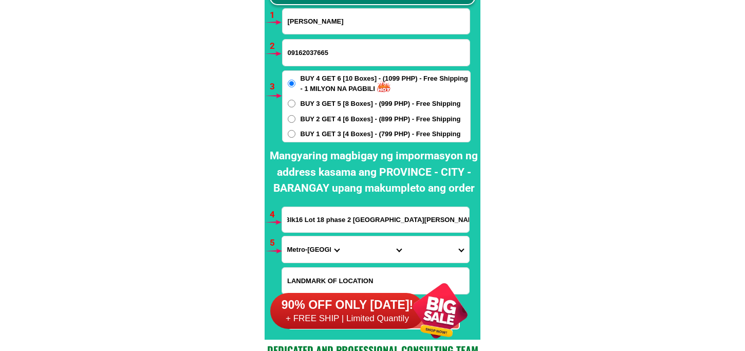
type input "Blk16 Lot 18 phase 2 [GEOGRAPHIC_DATA][PERSON_NAME]"
click at [302, 248] on select "Province [GEOGRAPHIC_DATA] [GEOGRAPHIC_DATA] [GEOGRAPHIC_DATA] [GEOGRAPHIC_DATA…" at bounding box center [313, 249] width 62 height 26
click at [282, 236] on select "Province [GEOGRAPHIC_DATA] [GEOGRAPHIC_DATA] [GEOGRAPHIC_DATA] [GEOGRAPHIC_DATA…" at bounding box center [313, 249] width 62 height 26
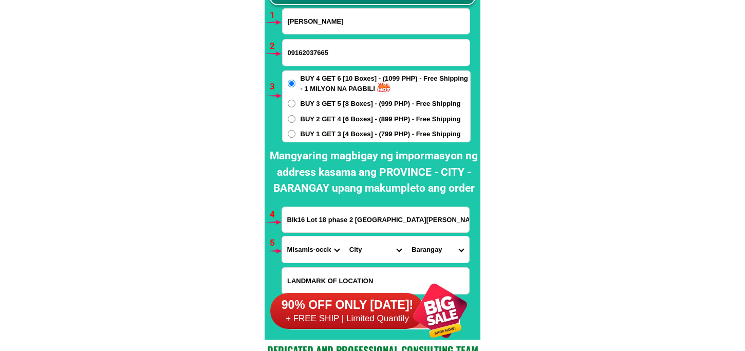
drag, startPoint x: 308, startPoint y: 253, endPoint x: 312, endPoint y: 238, distance: 14.8
click at [308, 252] on select "Province [GEOGRAPHIC_DATA] [GEOGRAPHIC_DATA] [GEOGRAPHIC_DATA] [GEOGRAPHIC_DATA…" at bounding box center [313, 249] width 62 height 26
select select "63_219"
click at [282, 236] on select "Province [GEOGRAPHIC_DATA] [GEOGRAPHIC_DATA] [GEOGRAPHIC_DATA] [GEOGRAPHIC_DATA…" at bounding box center [313, 249] width 62 height 26
click at [356, 244] on select "City [GEOGRAPHIC_DATA] [GEOGRAPHIC_DATA] [GEOGRAPHIC_DATA] [GEOGRAPHIC_DATA]-ci…" at bounding box center [375, 249] width 62 height 26
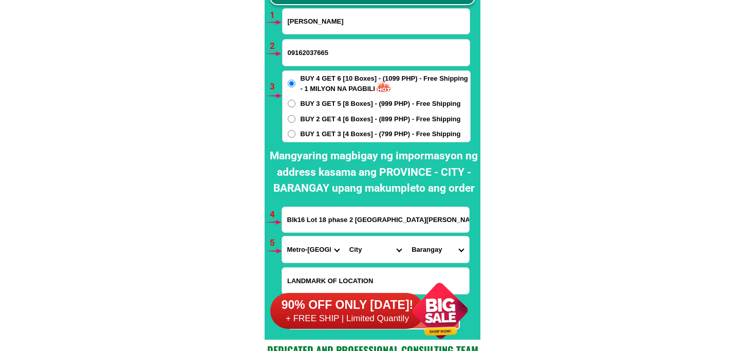
select select "63_2191080"
click at [344, 236] on select "City [GEOGRAPHIC_DATA] [GEOGRAPHIC_DATA] [GEOGRAPHIC_DATA] [GEOGRAPHIC_DATA]-ci…" at bounding box center [375, 249] width 62 height 26
drag, startPoint x: 437, startPoint y: 246, endPoint x: 437, endPoint y: 237, distance: 8.2
click at [437, 245] on select "[GEOGRAPHIC_DATA] Bagbaguin Balangkas Bignay [PERSON_NAME] Canumay [GEOGRAPHIC_…" at bounding box center [438, 249] width 62 height 26
select select "63_21910802063"
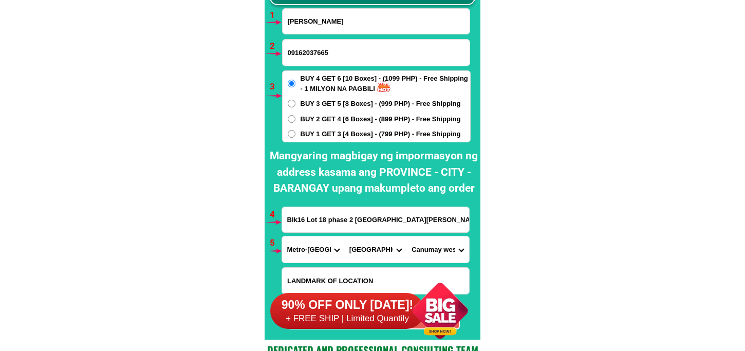
click at [407, 236] on select "[GEOGRAPHIC_DATA] Bagbaguin Balangkas Bignay [PERSON_NAME] Canumay [GEOGRAPHIC_…" at bounding box center [438, 249] width 62 height 26
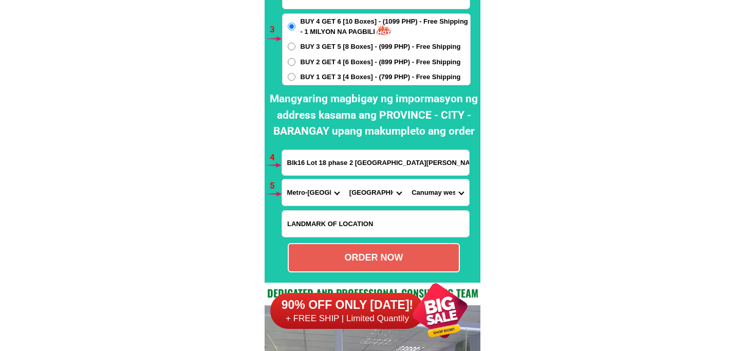
click at [363, 258] on div "ORDER NOW" at bounding box center [374, 258] width 170 height 14
type input "09162037665"
type input "Blk16 Lot 18 phase 2 [GEOGRAPHIC_DATA][PERSON_NAME]"
radio input "true"
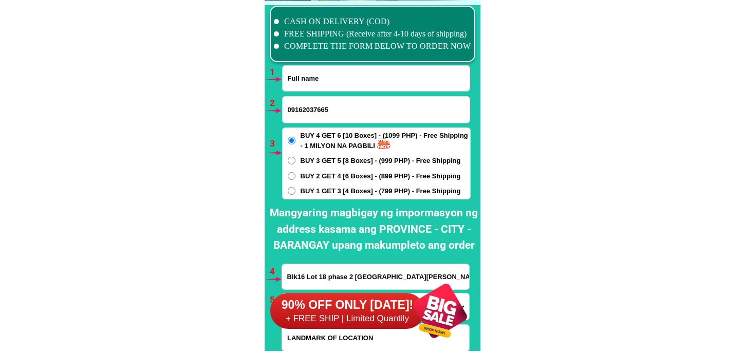
click at [328, 79] on input "Input full_name" at bounding box center [376, 78] width 187 height 25
paste input "[PERSON_NAME]"
type input "[PERSON_NAME]"
click at [304, 108] on input "Input phone_number" at bounding box center [376, 110] width 187 height 26
paste input "09101196668"
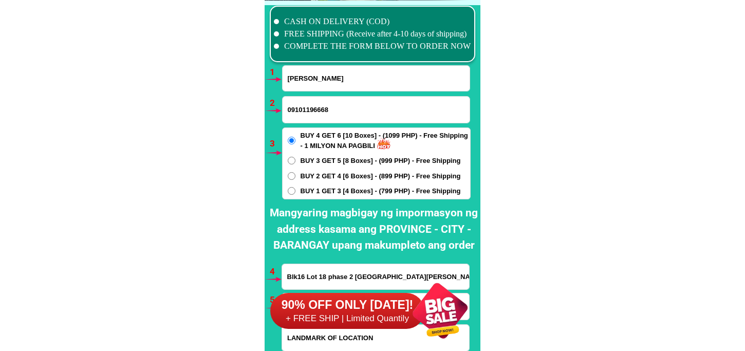
type input "09101196668"
click at [338, 191] on span "BUY 1 GET 3 [4 Boxes] - (799 PHP) - Free Shipping" at bounding box center [381, 191] width 160 height 10
click at [296, 191] on input "BUY 1 GET 3 [4 Boxes] - (799 PHP) - Free Shipping" at bounding box center [292, 191] width 8 height 8
radio input "true"
click at [335, 173] on span "BUY 2 GET 4 [6 Boxes] - (899 PHP) - Free Shipping" at bounding box center [381, 176] width 160 height 10
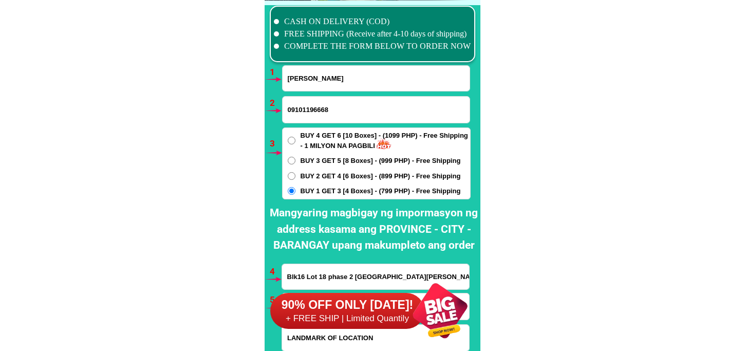
click at [296, 173] on input "BUY 2 GET 4 [6 Boxes] - (899 PHP) - Free Shipping" at bounding box center [292, 176] width 8 height 8
radio input "true"
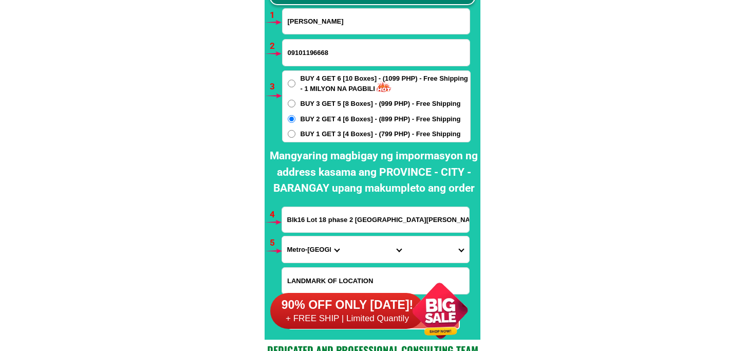
click at [338, 227] on input "Blk16 Lot 18 phase 2 [GEOGRAPHIC_DATA][PERSON_NAME]" at bounding box center [375, 219] width 187 height 25
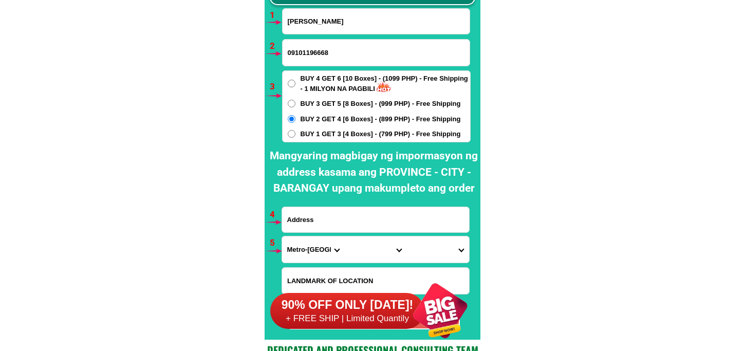
paste input "[PERSON_NAME] P7 Villa [PERSON_NAME] Bullones Bohol"
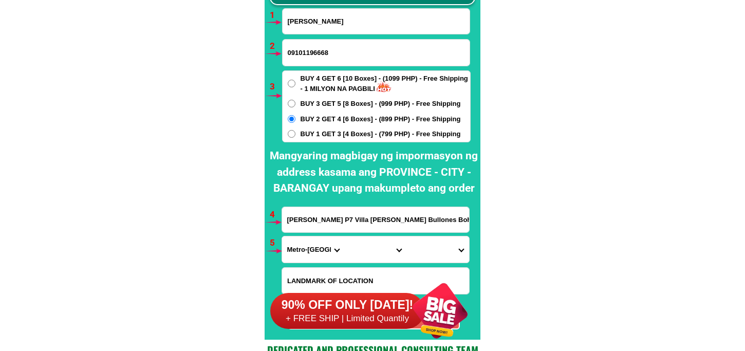
type input "[PERSON_NAME] P7 Villa [PERSON_NAME] Bullones Bohol"
drag, startPoint x: 300, startPoint y: 246, endPoint x: 312, endPoint y: 235, distance: 16.1
click at [300, 246] on select "Province [GEOGRAPHIC_DATA] [GEOGRAPHIC_DATA] [GEOGRAPHIC_DATA] [GEOGRAPHIC_DATA…" at bounding box center [313, 249] width 62 height 26
select select "63_137"
click at [282, 236] on select "Province [GEOGRAPHIC_DATA] [GEOGRAPHIC_DATA] [GEOGRAPHIC_DATA] [GEOGRAPHIC_DATA…" at bounding box center [313, 249] width 62 height 26
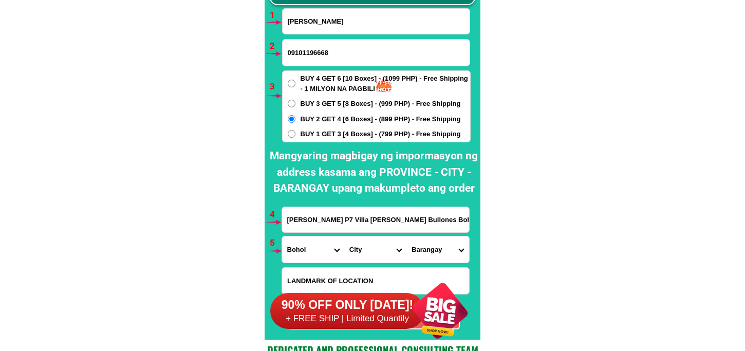
drag, startPoint x: 369, startPoint y: 258, endPoint x: 369, endPoint y: 245, distance: 12.8
click at [369, 256] on select "City Alburquerque Antequera Baclayon Balilihan Bien-unido Bilar Bohol-[PERSON_N…" at bounding box center [375, 249] width 62 height 26
select select "63_1376387"
click at [344, 236] on select "City Alburquerque Antequera Baclayon Balilihan Bien-unido Bilar Bohol-[PERSON_N…" at bounding box center [375, 249] width 62 height 26
click at [434, 252] on select "Barangay Abachanan Anibongan Bugsoc Cahayag Canlangit Canta-ub Casilay Danicop …" at bounding box center [438, 249] width 62 height 26
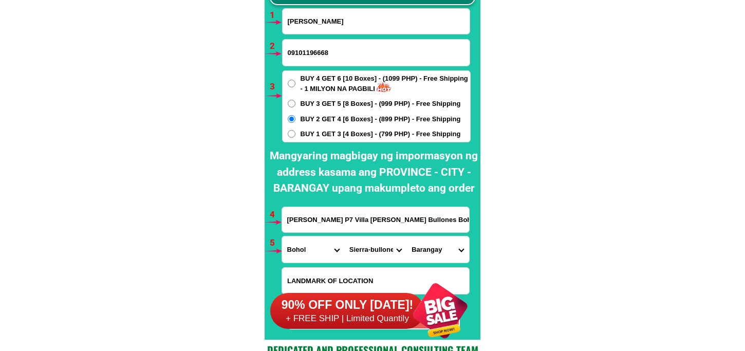
select select "63_13763871035"
click at [407, 236] on select "Barangay Abachanan Anibongan Bugsoc Cahayag Canlangit Canta-ub Casilay Danicop …" at bounding box center [438, 249] width 62 height 26
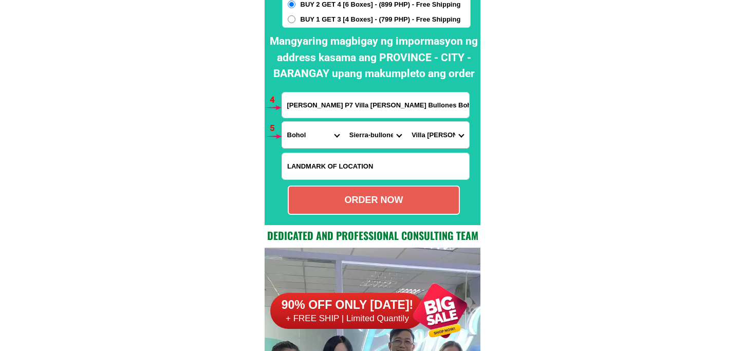
click at [362, 202] on div "ORDER NOW" at bounding box center [374, 200] width 170 height 14
type input "[PERSON_NAME] P7 Villa [PERSON_NAME] Bullones Bohol"
radio input "true"
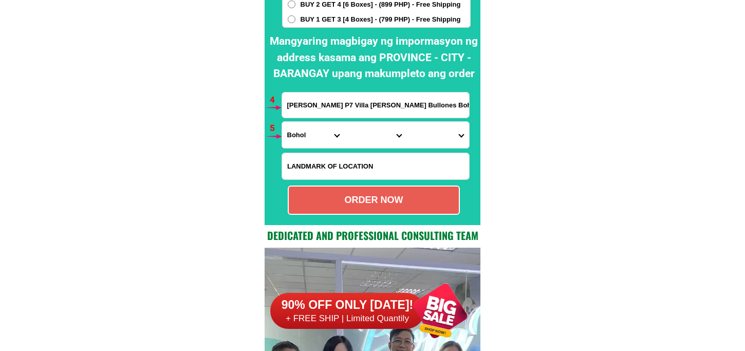
scroll to position [7616, 0]
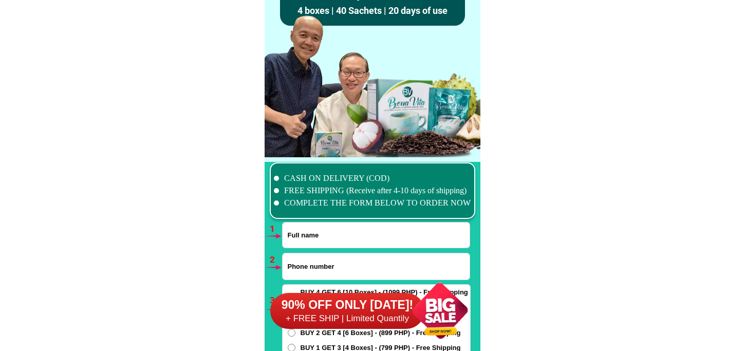
scroll to position [7558, 0]
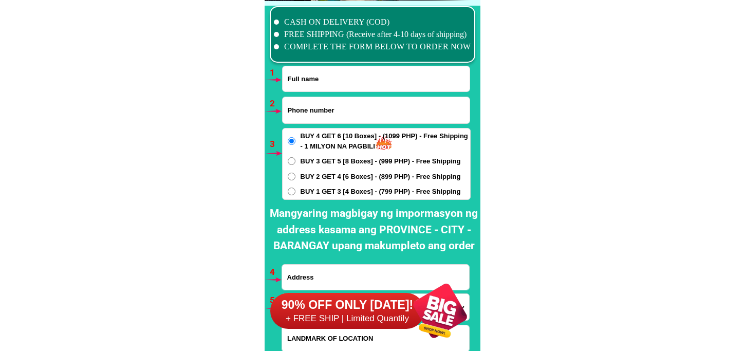
click at [325, 114] on input "Input phone_number" at bounding box center [376, 110] width 187 height 26
paste input "09566104755"
type input "09566104755"
click at [343, 74] on input "Input full_name" at bounding box center [376, 78] width 187 height 25
paste input "cecilia resuello 200 tayambani riverside san carlos city pangasinan."
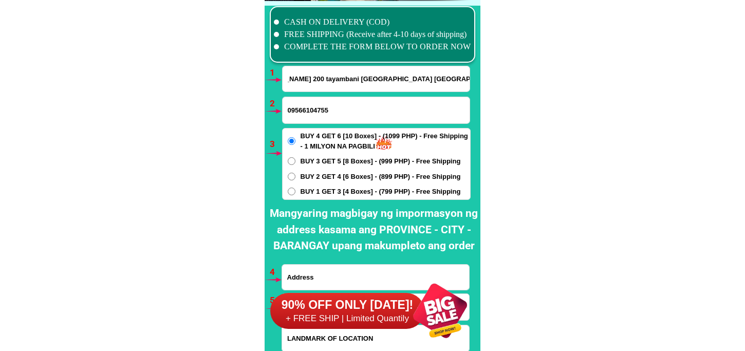
scroll to position [0, 33]
drag, startPoint x: 304, startPoint y: 77, endPoint x: 564, endPoint y: 80, distance: 259.6
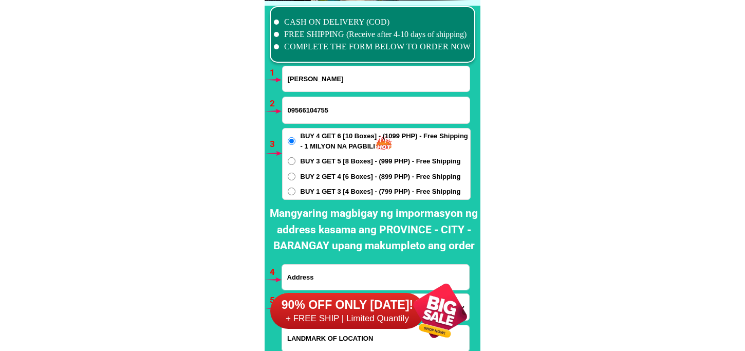
scroll to position [0, 0]
type input "cecilia resuello"
click at [336, 278] on div "90% OFF ONLY TODAY! + FREE SHIP | Limited Quantily" at bounding box center [375, 310] width 210 height 81
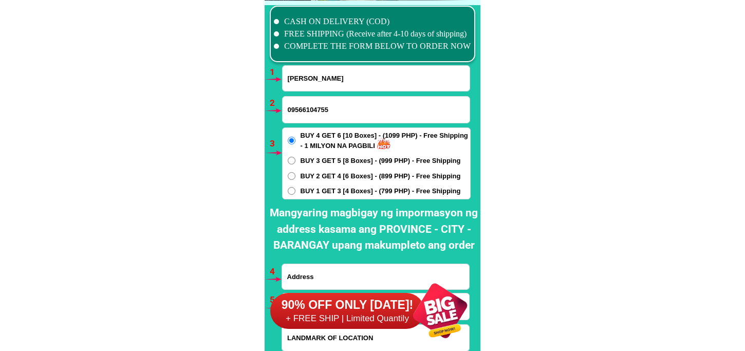
scroll to position [7673, 0]
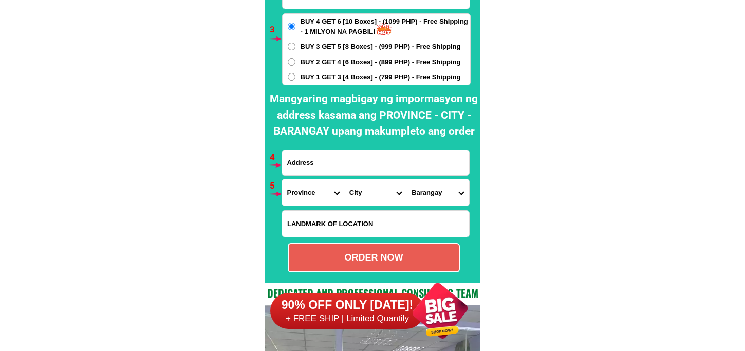
click at [342, 160] on input "Input address" at bounding box center [375, 162] width 187 height 25
paste input "200 tayambani riverside san carlos city pangasinan."
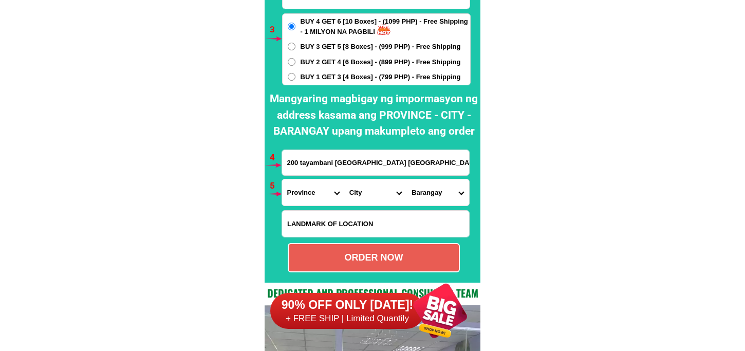
type input "200 tayambani riverside san carlos city pangasinan."
click at [302, 186] on select "Province [GEOGRAPHIC_DATA] [GEOGRAPHIC_DATA] [GEOGRAPHIC_DATA] [GEOGRAPHIC_DATA…" at bounding box center [313, 192] width 62 height 26
select select "63_247"
click at [282, 179] on select "Province [GEOGRAPHIC_DATA] [GEOGRAPHIC_DATA] [GEOGRAPHIC_DATA] [GEOGRAPHIC_DATA…" at bounding box center [313, 192] width 62 height 26
drag, startPoint x: 353, startPoint y: 195, endPoint x: 361, endPoint y: 180, distance: 17.0
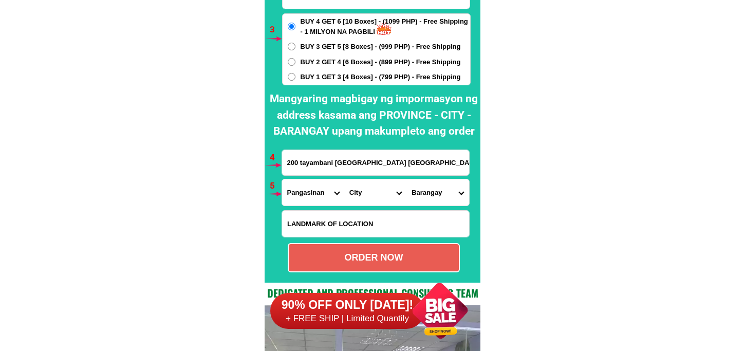
click at [353, 194] on select "City Agno Aguilar Alaminos-city Asingan Balungao Bani Basista Bautista Bayamban…" at bounding box center [375, 192] width 62 height 26
select select "63_2472208"
click at [344, 179] on select "City Agno Aguilar Alaminos-city Asingan Balungao Bani Basista Bautista Bayamban…" at bounding box center [375, 192] width 62 height 26
click at [431, 183] on select "Barangay Abanon Agdao Anando Ano Antipangol Aponit Bacnar Balaya Balayong Baldo…" at bounding box center [438, 192] width 62 height 26
select select "63_24722087784"
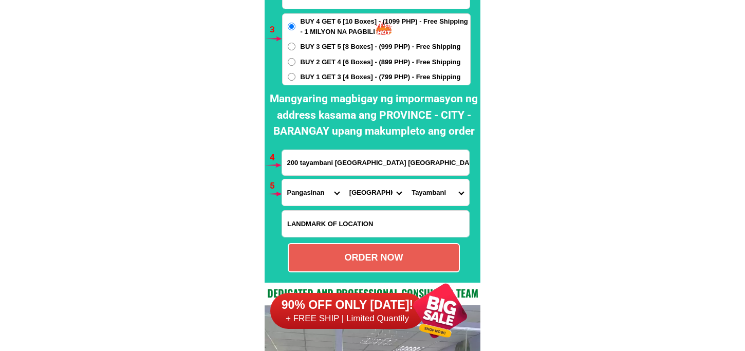
click at [407, 179] on select "Barangay Abanon Agdao Anando Ano Antipangol Aponit Bacnar Balaya Balayong Baldo…" at bounding box center [438, 192] width 62 height 26
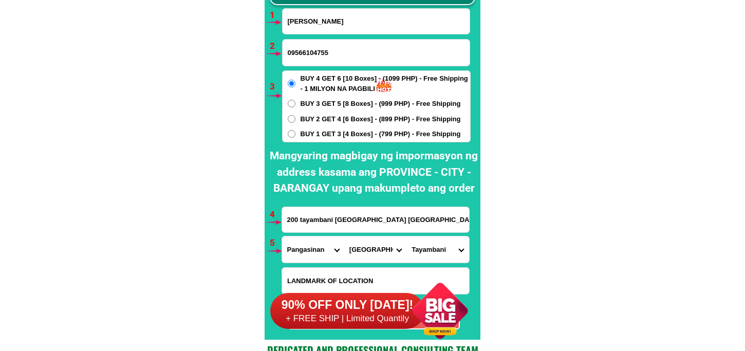
scroll to position [7730, 0]
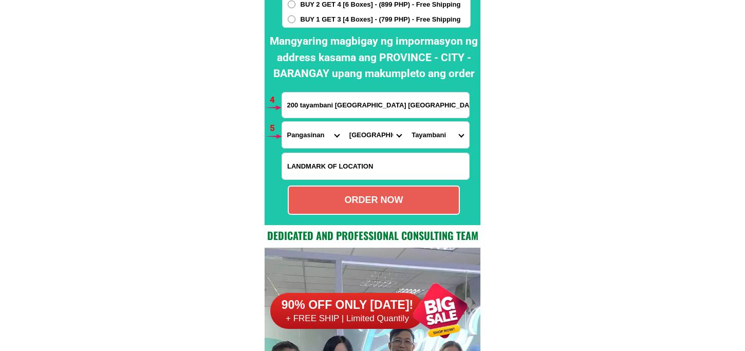
click at [363, 214] on form "cecilia resuello 09566104755 ORDER NOW 200 tayambani riverside san carlos city …" at bounding box center [376, 54] width 189 height 321
click at [363, 210] on div "ORDER NOW" at bounding box center [374, 200] width 172 height 29
type input "cecilia resuello"
radio input "true"
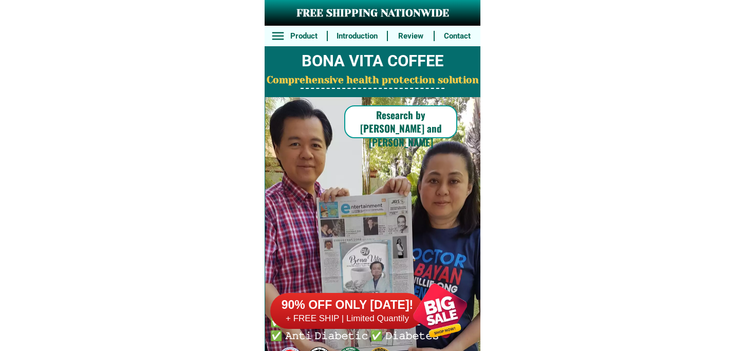
click at [350, 310] on h6 "90% OFF ONLY [DATE]!" at bounding box center [347, 305] width 154 height 15
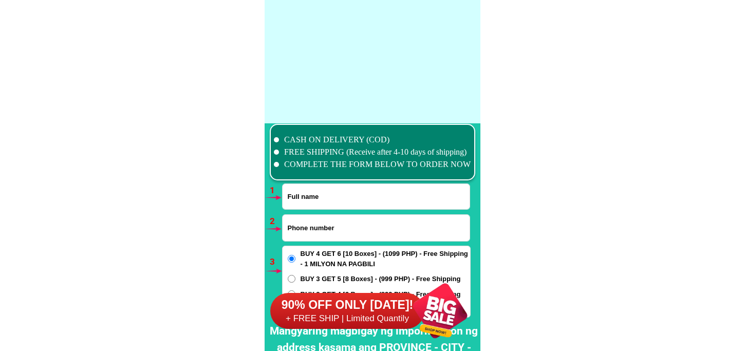
scroll to position [7558, 0]
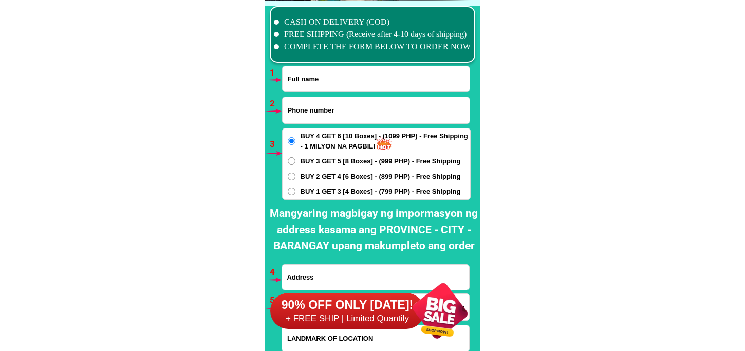
click at [341, 102] on input "Input phone_number" at bounding box center [376, 110] width 187 height 26
paste input "639652732704"
type input "639652732704"
drag, startPoint x: 343, startPoint y: 76, endPoint x: 355, endPoint y: 75, distance: 11.8
click at [343, 76] on input "Input full_name" at bounding box center [376, 78] width 187 height 25
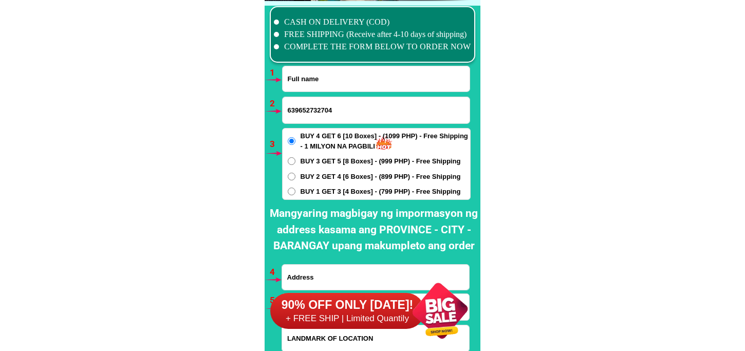
paste input "Estrella G."
type input "Estrella G."
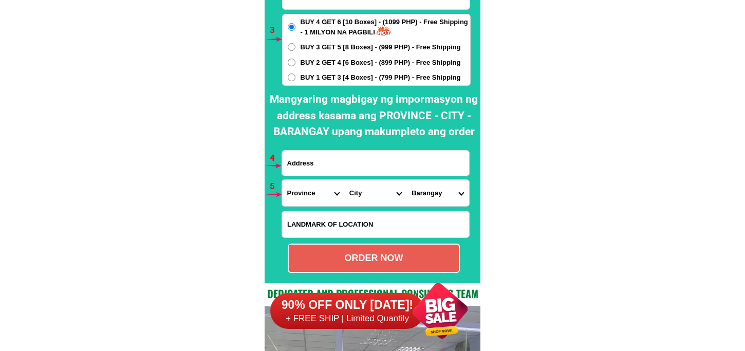
drag, startPoint x: 326, startPoint y: 168, endPoint x: 332, endPoint y: 170, distance: 6.5
click at [326, 168] on input "Input address" at bounding box center [375, 163] width 187 height 25
paste input "351 Natividad PangilLaguna"
type input "351 Natividad PangilLaguna"
drag, startPoint x: 384, startPoint y: 153, endPoint x: 269, endPoint y: 152, distance: 115.7
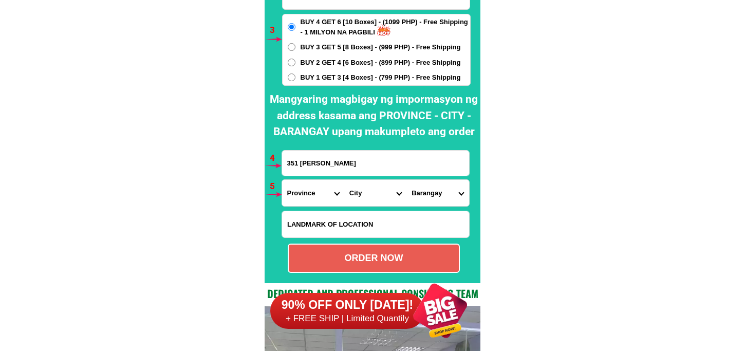
click at [269, 152] on div "CASH ON DELIVERY (COD) FREE SHIPPING (Receive after 4-10 days of shipping) COMP…" at bounding box center [373, 85] width 216 height 396
click at [316, 187] on select "Province [GEOGRAPHIC_DATA] [GEOGRAPHIC_DATA] [GEOGRAPHIC_DATA] [GEOGRAPHIC_DATA…" at bounding box center [313, 193] width 62 height 26
select select "63_904"
click at [282, 180] on select "Province [GEOGRAPHIC_DATA] [GEOGRAPHIC_DATA] [GEOGRAPHIC_DATA] [GEOGRAPHIC_DATA…" at bounding box center [313, 193] width 62 height 26
click at [368, 191] on select "City Alaminos Bay Binan-city Cabuyao Calamba-city Calauan Cavinti Famy Laguna-k…" at bounding box center [375, 193] width 62 height 26
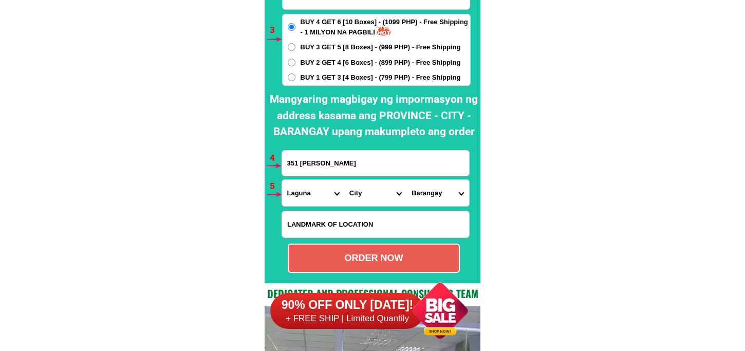
select select "63_9044068"
click at [344, 180] on select "City Alaminos Bay Binan-city Cabuyao Calamba-city Calauan Cavinti Famy Laguna-k…" at bounding box center [375, 193] width 62 height 26
drag, startPoint x: 427, startPoint y: 188, endPoint x: 430, endPoint y: 180, distance: 8.3
click at [427, 188] on select "Barangay Balian Dambo Galalan Isla (pob.) Mabato-azufre Natividad (pob.) San jo…" at bounding box center [438, 193] width 62 height 26
select select "63_90440687976"
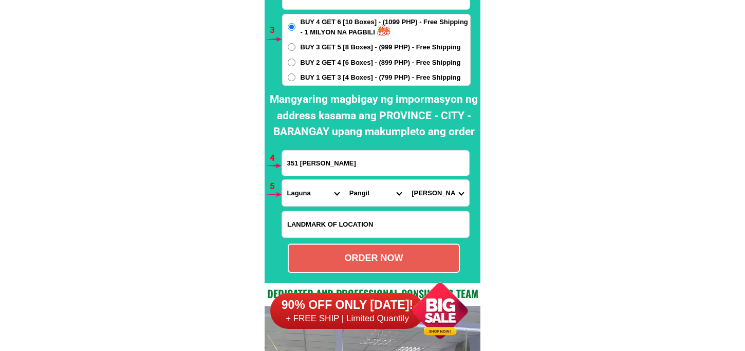
click at [407, 180] on select "Barangay Balian Dambo Galalan Isla (pob.) Mabato-azufre Natividad (pob.) San jo…" at bounding box center [438, 193] width 62 height 26
click at [361, 263] on div "ORDER NOW" at bounding box center [374, 258] width 170 height 14
radio input "true"
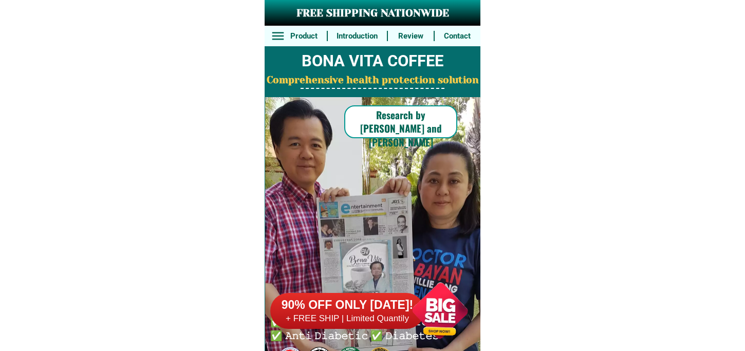
click at [419, 300] on div at bounding box center [440, 310] width 81 height 81
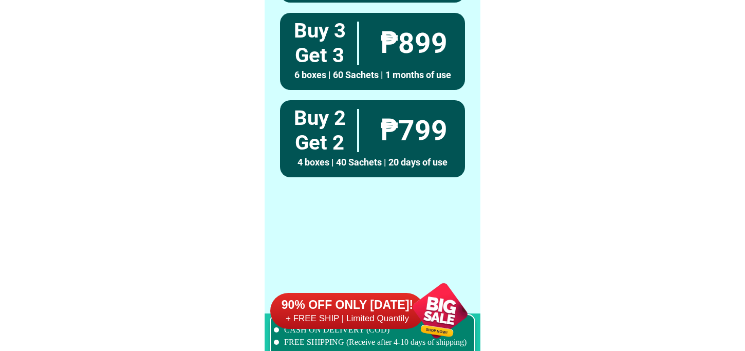
scroll to position [7558, 0]
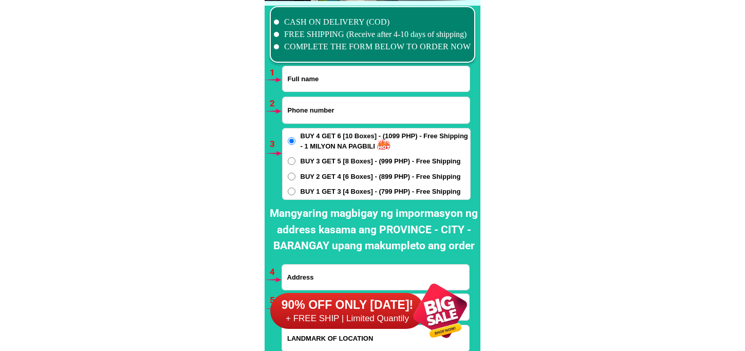
click at [351, 80] on input "Input full_name" at bounding box center [376, 78] width 187 height 25
paste input "Gavina san Roque"
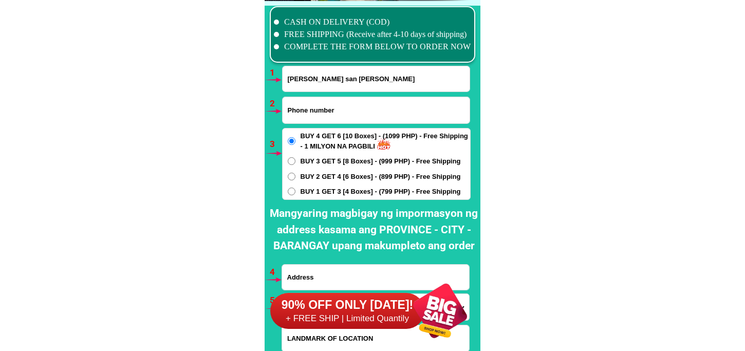
type input "Gavina san Roque"
click at [354, 104] on input "Input phone_number" at bounding box center [376, 110] width 187 height 26
paste input "09662996489"
type input "09662996489"
click at [317, 194] on span "BUY 1 GET 3 [4 Boxes] - (799 PHP) - Free Shipping" at bounding box center [381, 192] width 160 height 10
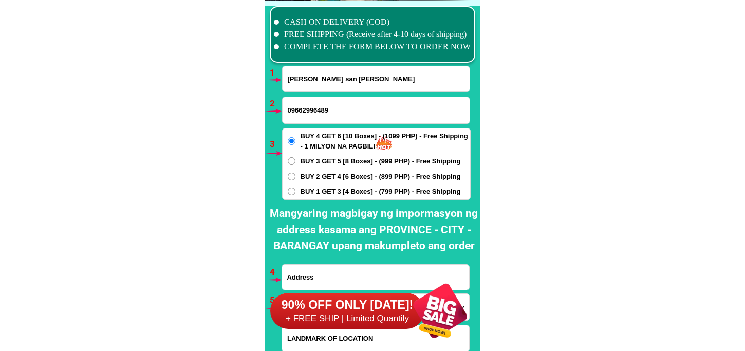
click at [301, 190] on span "BUY 1 GET 3 [4 Boxes] - (799 PHP) - Free Shipping" at bounding box center [381, 192] width 160 height 10
click at [296, 190] on input "BUY 1 GET 3 [4 Boxes] - (799 PHP) - Free Shipping" at bounding box center [292, 192] width 8 height 8
radio input "true"
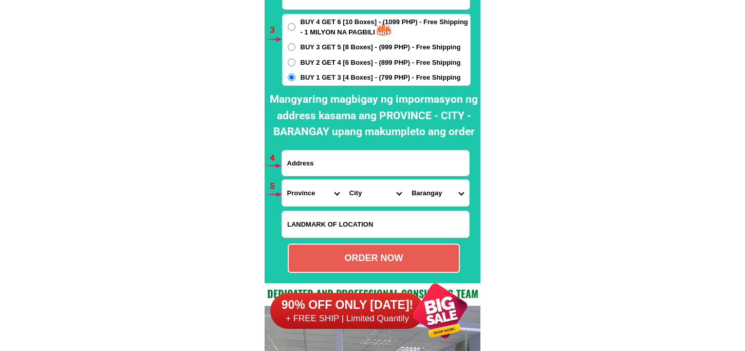
click at [339, 168] on input "Input address" at bounding box center [375, 163] width 187 height 25
paste input "Balon st langka meyc city bulacan"
type input "Balon st langka meyc city bulacan"
drag, startPoint x: 285, startPoint y: 194, endPoint x: 291, endPoint y: 192, distance: 6.5
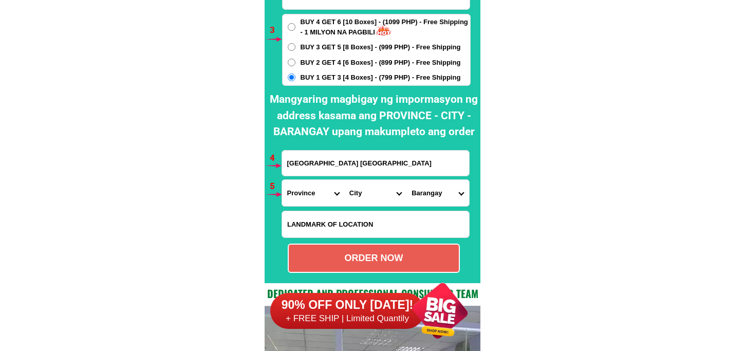
click at [289, 193] on select "Province [GEOGRAPHIC_DATA] [GEOGRAPHIC_DATA] [GEOGRAPHIC_DATA] [GEOGRAPHIC_DATA…" at bounding box center [313, 193] width 62 height 26
select select "63_761"
click at [282, 180] on select "Province [GEOGRAPHIC_DATA] [GEOGRAPHIC_DATA] [GEOGRAPHIC_DATA] [GEOGRAPHIC_DATA…" at bounding box center [313, 193] width 62 height 26
drag, startPoint x: 363, startPoint y: 201, endPoint x: 366, endPoint y: 193, distance: 8.1
click at [363, 201] on select "City Angat Balagtas [GEOGRAPHIC_DATA] [GEOGRAPHIC_DATA] [GEOGRAPHIC_DATA] [GEOG…" at bounding box center [375, 193] width 62 height 26
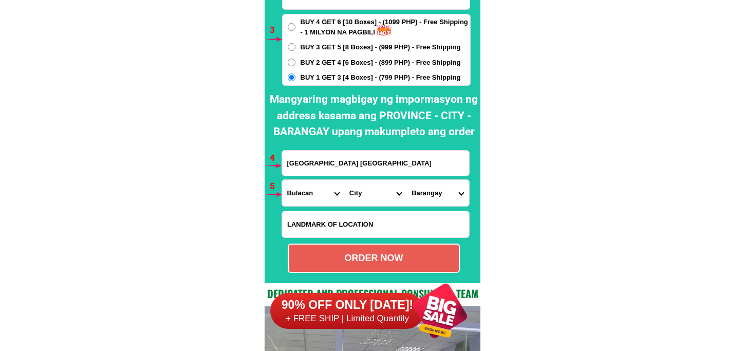
select select "63_7614890"
click at [344, 180] on select "City Angat Balagtas [GEOGRAPHIC_DATA] [GEOGRAPHIC_DATA] [GEOGRAPHIC_DATA] [GEOG…" at bounding box center [375, 193] width 62 height 26
click at [432, 189] on select "Barangay Bagbaguin Bahay pare Bancal Banga Bayugo Caingin Calvario Camalig Hulo…" at bounding box center [438, 193] width 62 height 26
select select "63_76148907269"
click at [407, 180] on select "Barangay Bagbaguin Bahay pare Bancal Banga Bayugo Caingin Calvario Camalig Hulo…" at bounding box center [438, 193] width 62 height 26
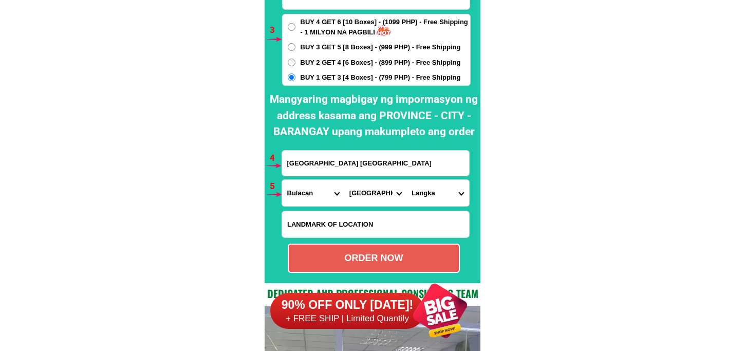
click at [397, 253] on div "ORDER NOW" at bounding box center [374, 258] width 170 height 14
type input "Balon st langka meyc city bulacan"
radio input "true"
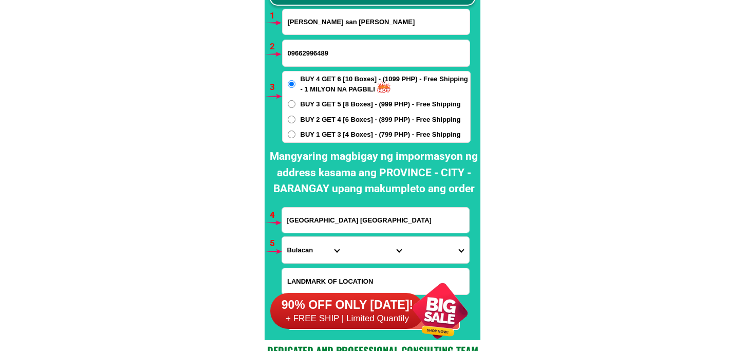
scroll to position [7558, 0]
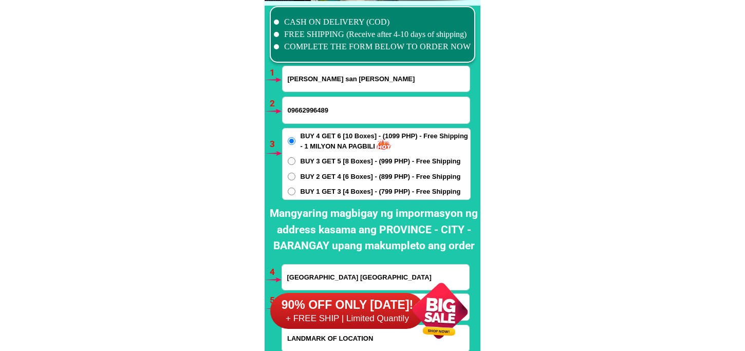
click at [316, 72] on input "Gavina san Roque" at bounding box center [376, 78] width 187 height 25
paste input "Gerry Geolagon"
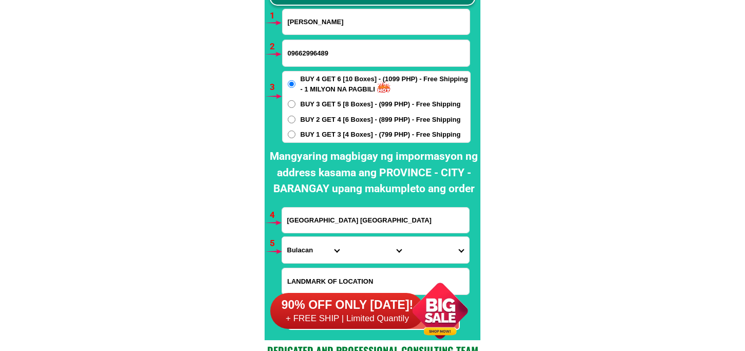
type input "Gerry Geolagon"
click at [305, 61] on input "Input phone_number" at bounding box center [376, 53] width 187 height 26
paste input "0920 781 2269"
click at [305, 57] on input "0920 781 2269" at bounding box center [376, 53] width 187 height 26
click at [315, 56] on input "0920781 2269" at bounding box center [376, 53] width 187 height 26
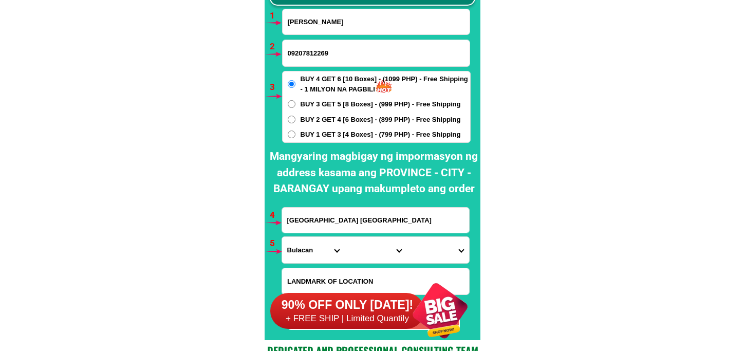
type input "09207812269"
click at [325, 126] on div "BUY 4 GET 6 [10 Boxes] - (1099 PHP) - Free Shipping - 1 MILYON NA PAGBILI BUY 3…" at bounding box center [376, 107] width 189 height 72
click at [325, 136] on span "BUY 1 GET 3 [4 Boxes] - (799 PHP) - Free Shipping" at bounding box center [381, 135] width 160 height 10
click at [296, 136] on input "BUY 1 GET 3 [4 Boxes] - (799 PHP) - Free Shipping" at bounding box center [292, 135] width 8 height 8
radio input "true"
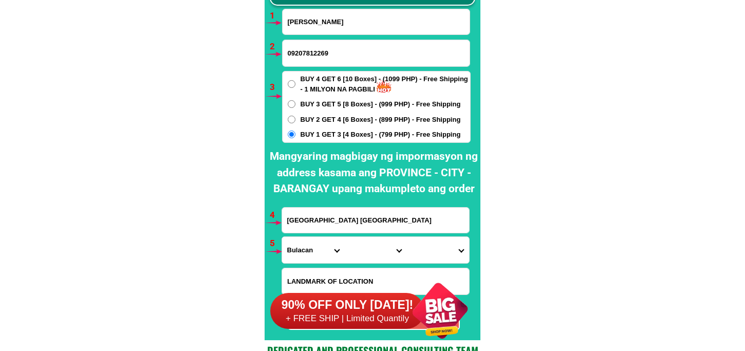
click at [346, 213] on input "Balon st langka meyc city bulacan" at bounding box center [375, 220] width 187 height 25
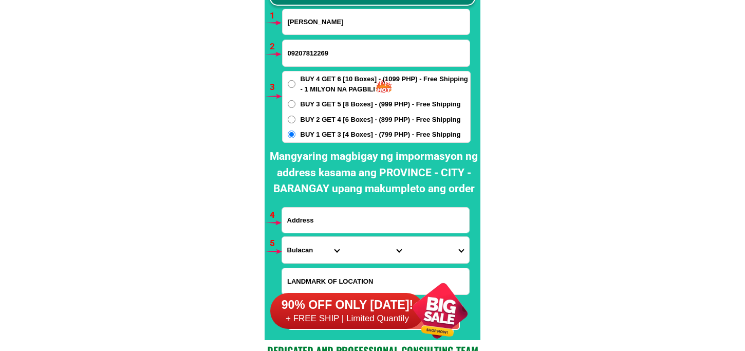
paste input "521filtration adelfa 2 sta Rita olongapo city."
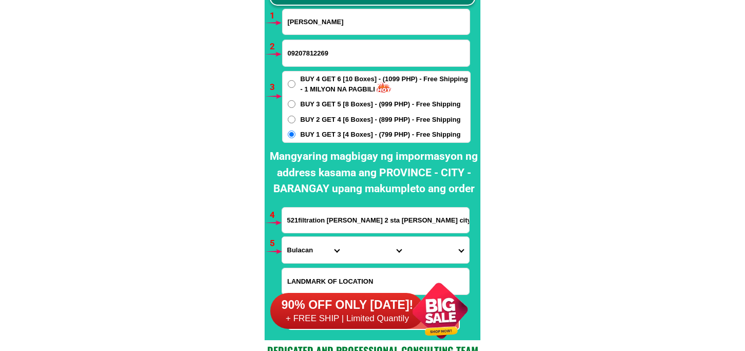
type input "521filtration adelfa 2 sta Rita olongapo city."
click at [314, 245] on select "Province [GEOGRAPHIC_DATA] [GEOGRAPHIC_DATA] [GEOGRAPHIC_DATA] [GEOGRAPHIC_DATA…" at bounding box center [313, 250] width 62 height 26
select select "63_803"
click at [282, 237] on select "Province [GEOGRAPHIC_DATA] [GEOGRAPHIC_DATA] [GEOGRAPHIC_DATA] [GEOGRAPHIC_DATA…" at bounding box center [313, 250] width 62 height 26
click at [365, 254] on select "City Botolan Cabangan Castillejos Iba Masinloc Olongapo-city Palauig San-felipe…" at bounding box center [375, 250] width 62 height 26
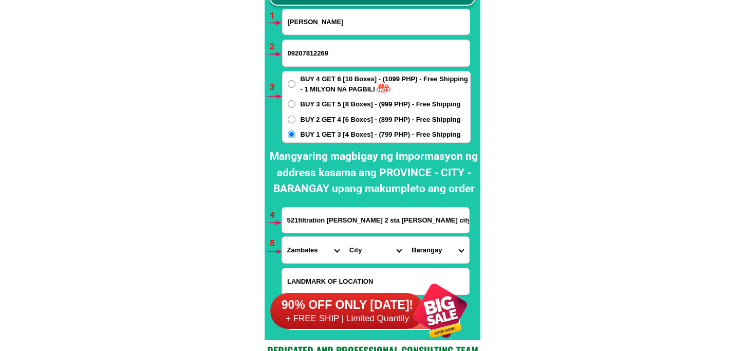
select select "63_8032327"
click at [344, 237] on select "City Botolan Cabangan Castillejos Iba Masinloc Olongapo-city Palauig San-felipe…" at bounding box center [375, 250] width 62 height 26
click at [435, 247] on select "Barangay Asinan Banicain Barreto East bajac-bajac East tapinac Gordon heights K…" at bounding box center [438, 250] width 62 height 26
select select "63_80323279241"
click at [407, 237] on select "Barangay Asinan Banicain Barreto East bajac-bajac East tapinac Gordon heights K…" at bounding box center [438, 250] width 62 height 26
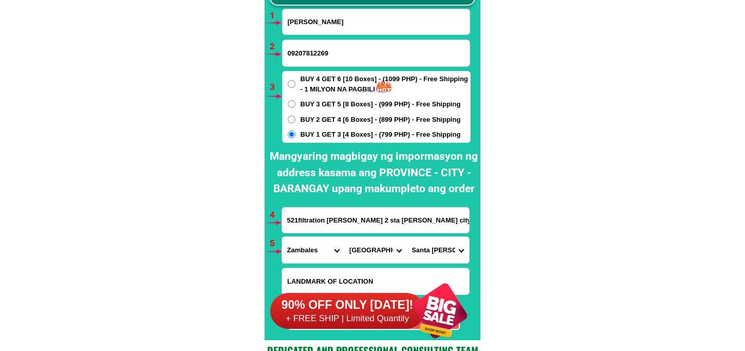
scroll to position [7672, 0]
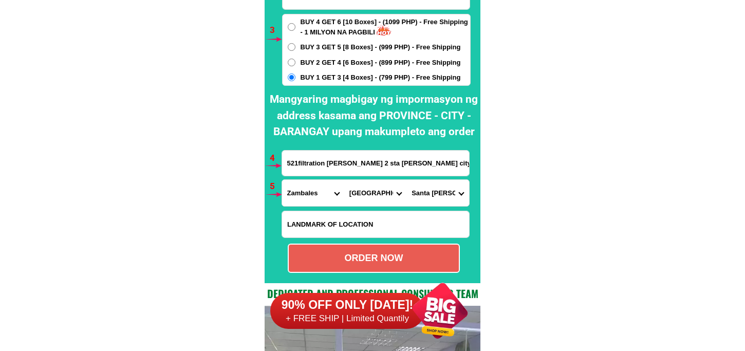
click at [382, 255] on div "ORDER NOW" at bounding box center [374, 258] width 170 height 14
type input "Gerry Geolagon"
radio input "true"
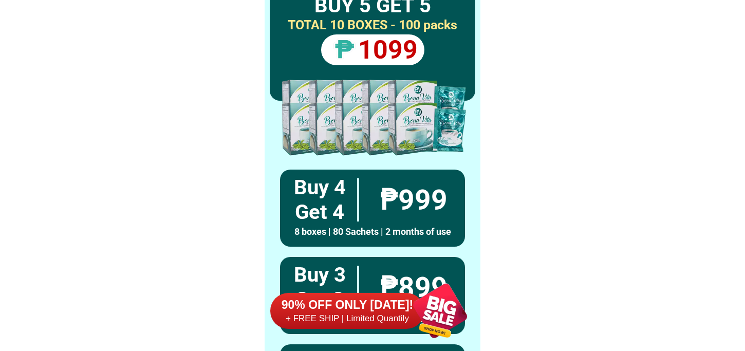
scroll to position [0, 0]
